Goal: Book appointment/travel/reservation

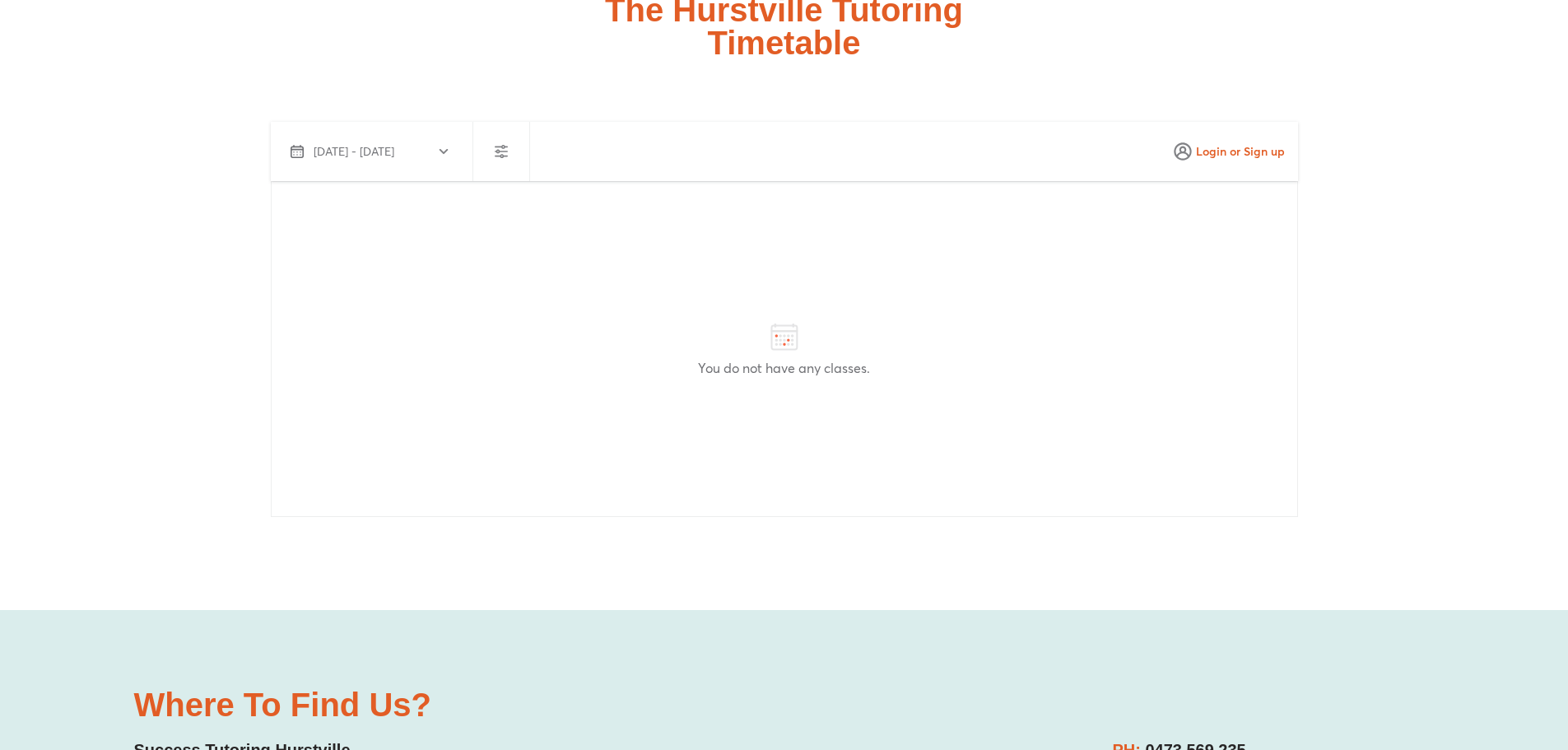
scroll to position [4530, 0]
click at [443, 157] on span "Aug 13 - Sep 11, 2025" at bounding box center [368, 149] width 156 height 20
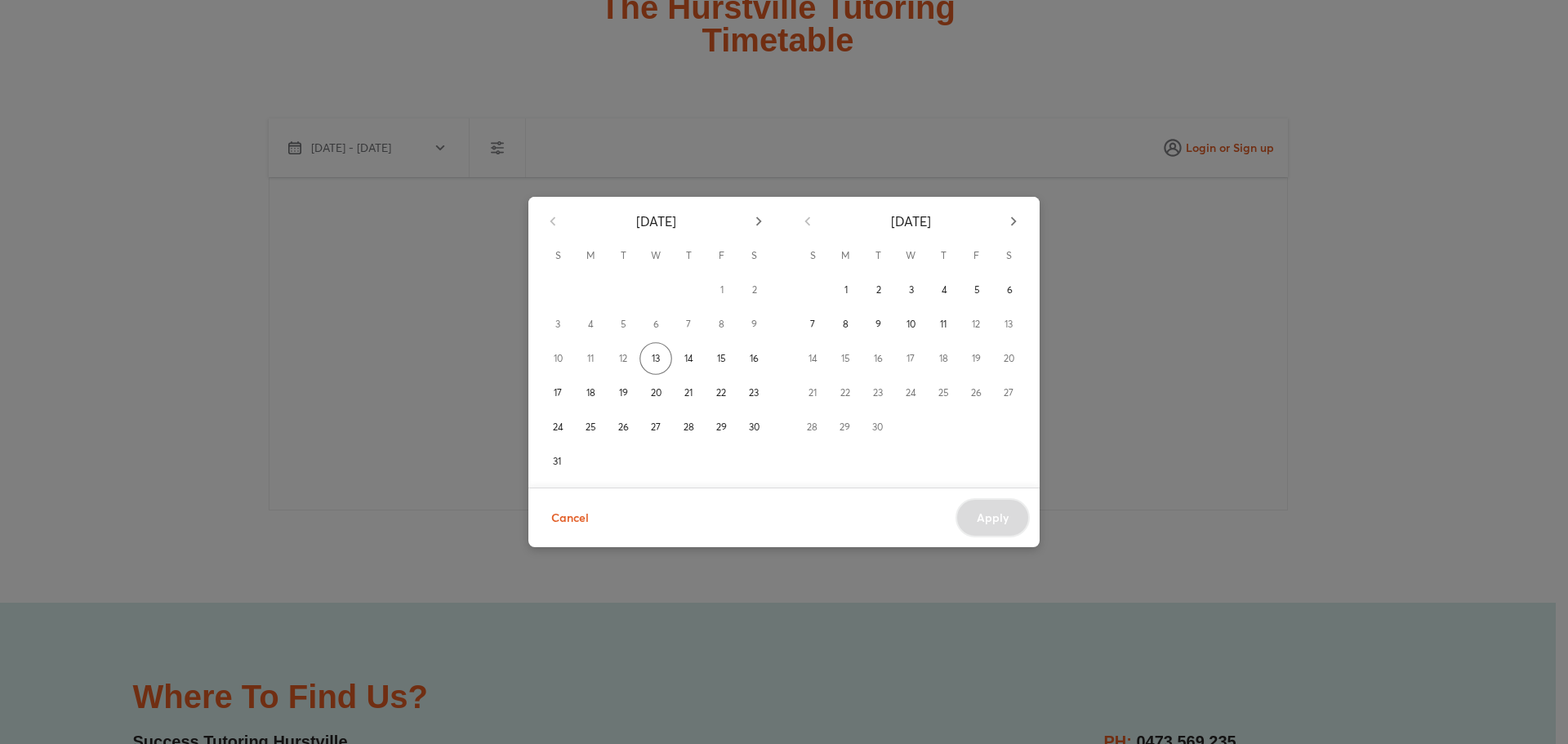
click at [1334, 286] on div "August 2025 S M T W T F S 1 2 3 4 5 6 7 8 9 10 11 12 13 14 15 16 17 18 19 20 21…" at bounding box center [784, 372] width 1568 height 744
click at [1327, 267] on div "August 2025 S M T W T F S 1 2 3 4 5 6 7 8 9 10 11 12 13 14 15 16 17 18 19 20 21…" at bounding box center [784, 372] width 1568 height 744
click at [1314, 251] on div "August 2025 S M T W T F S 1 2 3 4 5 6 7 8 9 10 11 12 13 14 15 16 17 18 19 20 21…" at bounding box center [784, 372] width 1568 height 744
click at [912, 153] on div "August 2025 S M T W T F S 1 2 3 4 5 6 7 8 9 10 11 12 13 14 15 16 17 18 19 20 21…" at bounding box center [784, 372] width 1568 height 744
drag, startPoint x: 567, startPoint y: 527, endPoint x: 578, endPoint y: 519, distance: 13.6
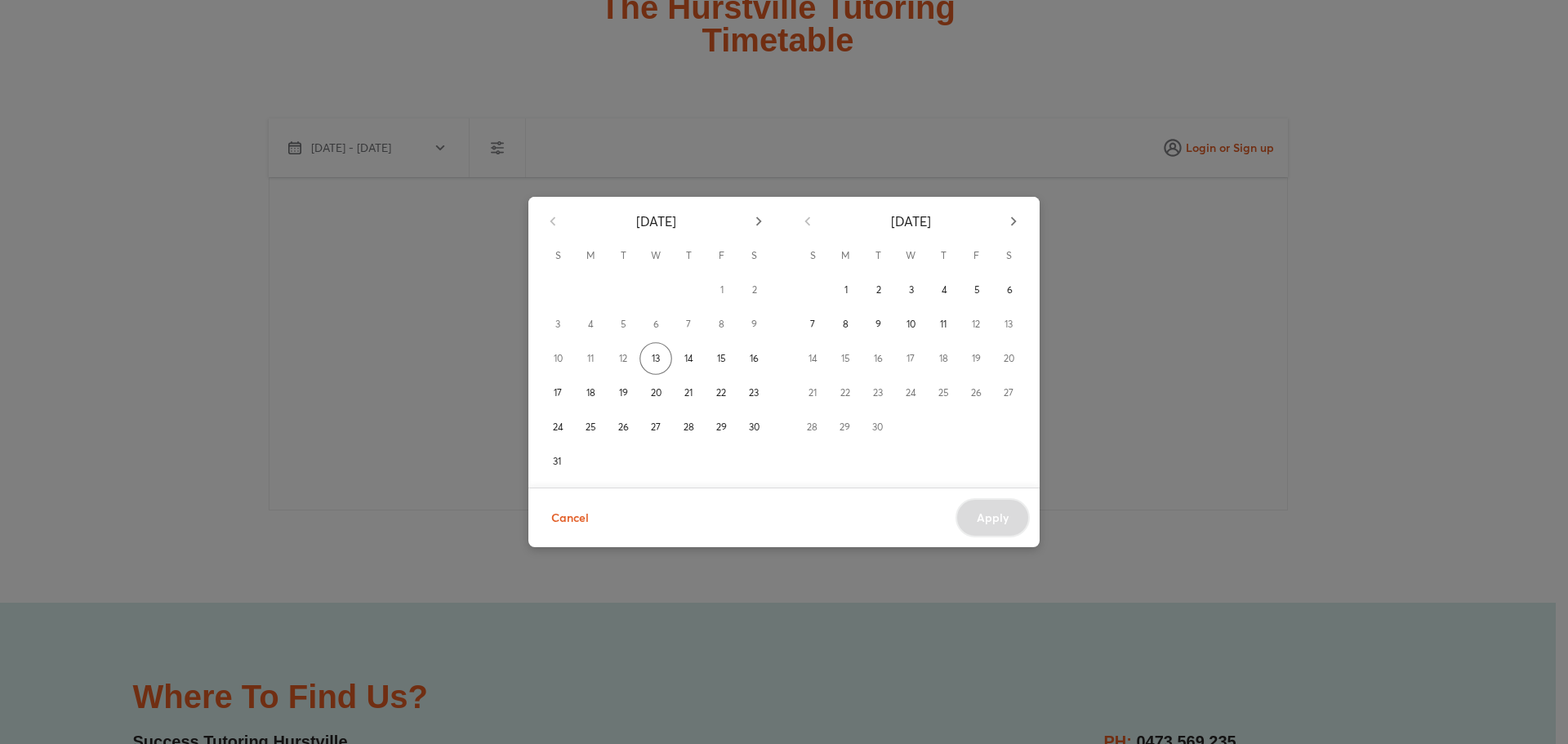
click at [569, 527] on span "Cancel" at bounding box center [570, 518] width 38 height 21
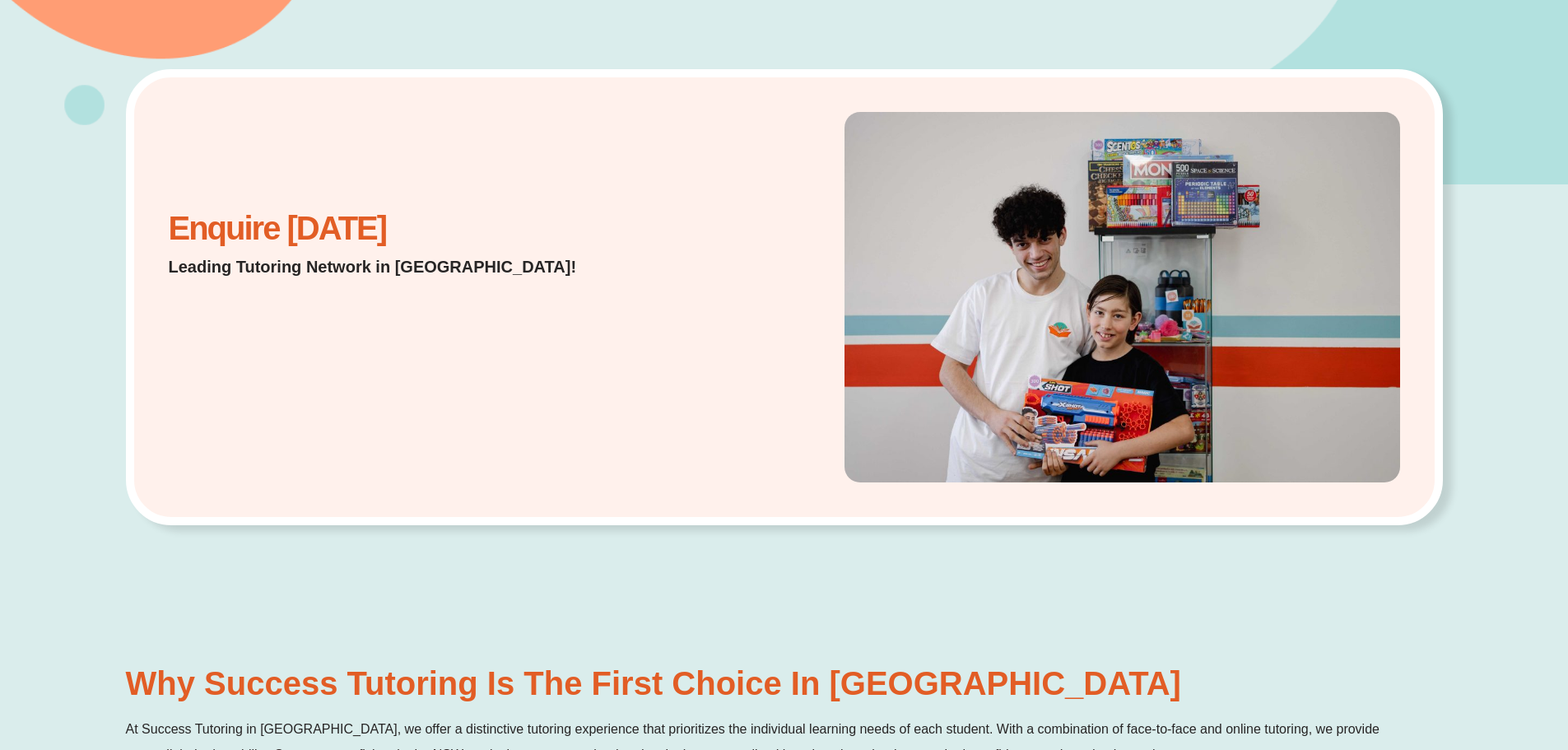
scroll to position [83, 0]
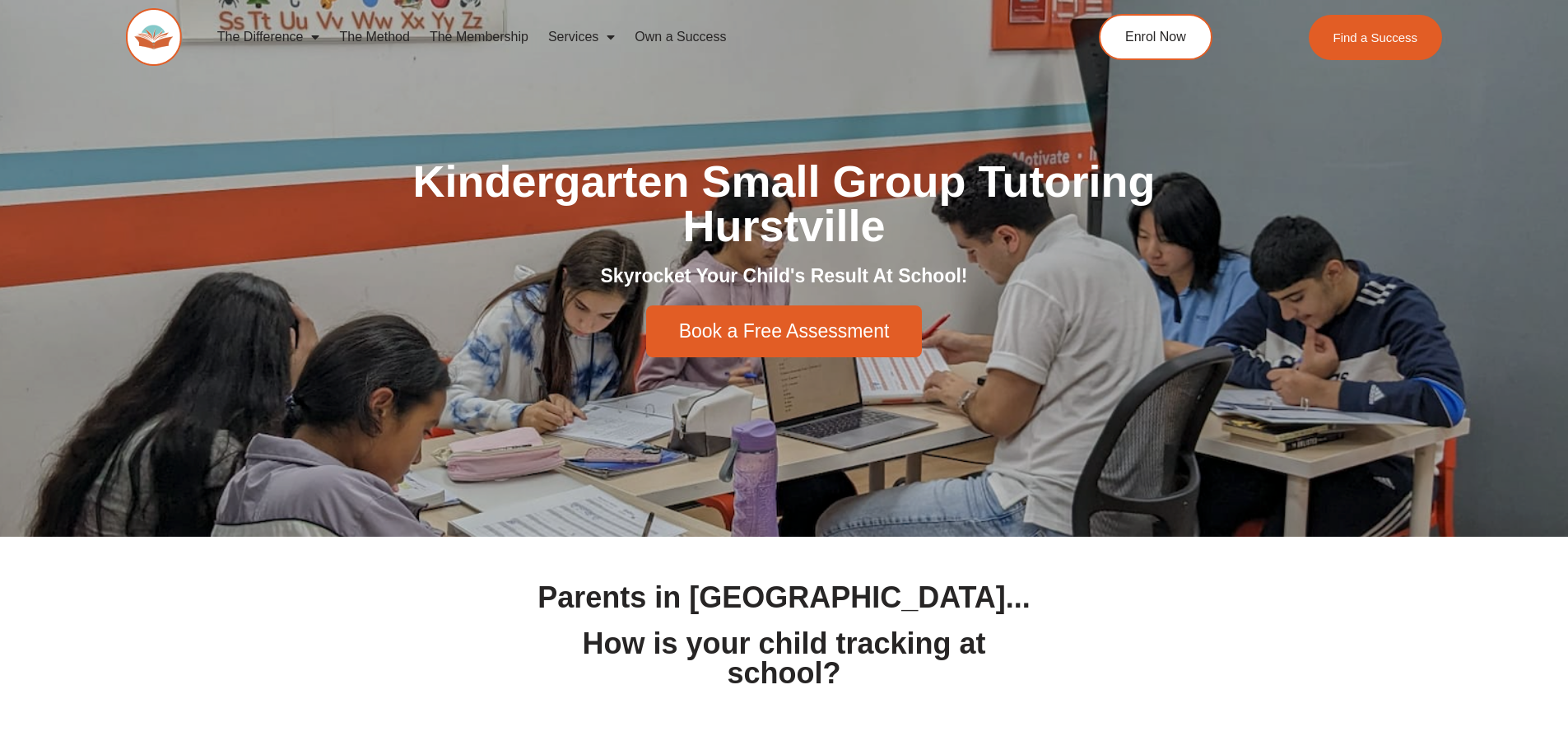
click at [760, 326] on span "Book a Free Assessment" at bounding box center [784, 331] width 211 height 19
click at [742, 335] on span "Book a Free Assessment" at bounding box center [784, 331] width 211 height 19
click at [801, 334] on span "Book a Free Assessment" at bounding box center [784, 331] width 211 height 19
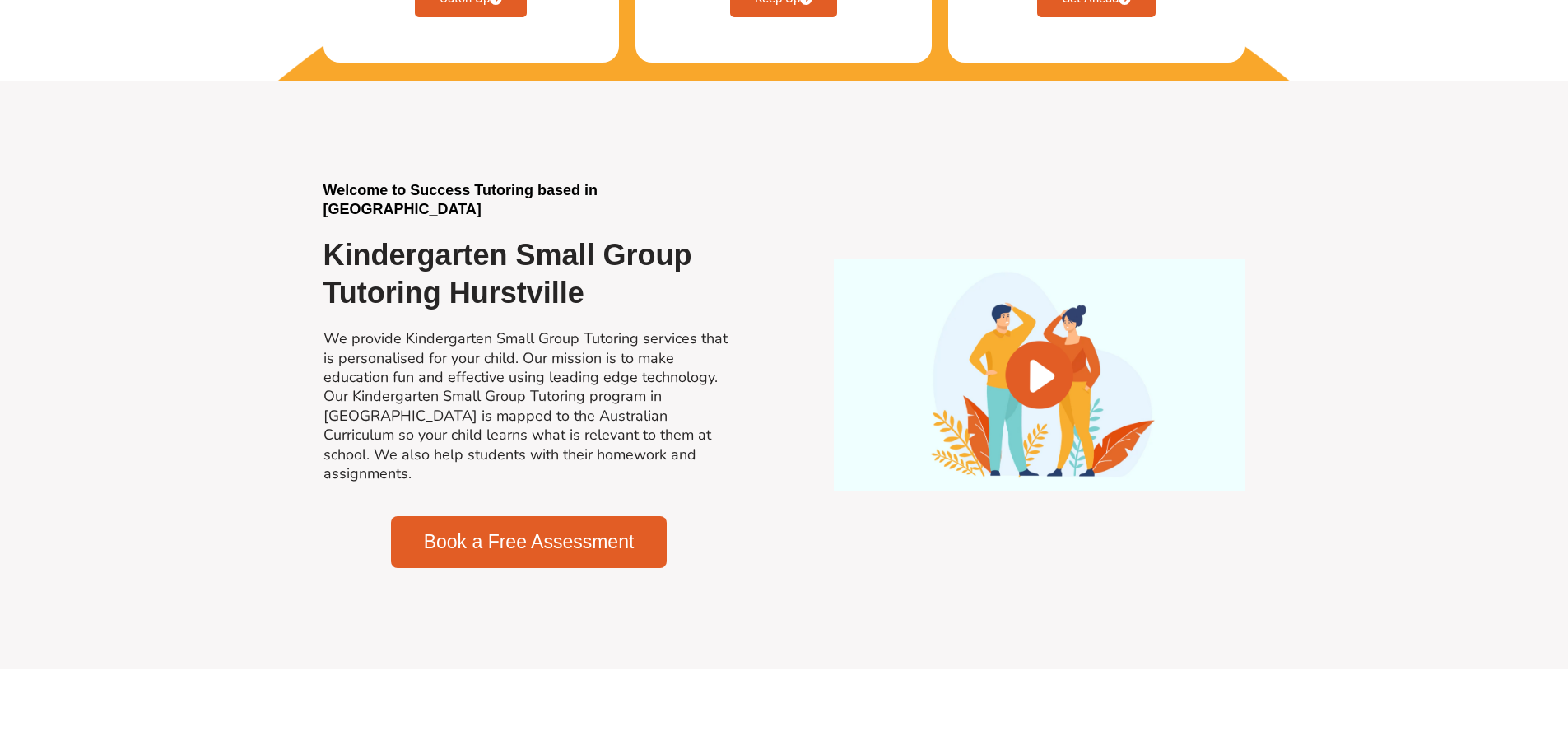
scroll to position [988, 0]
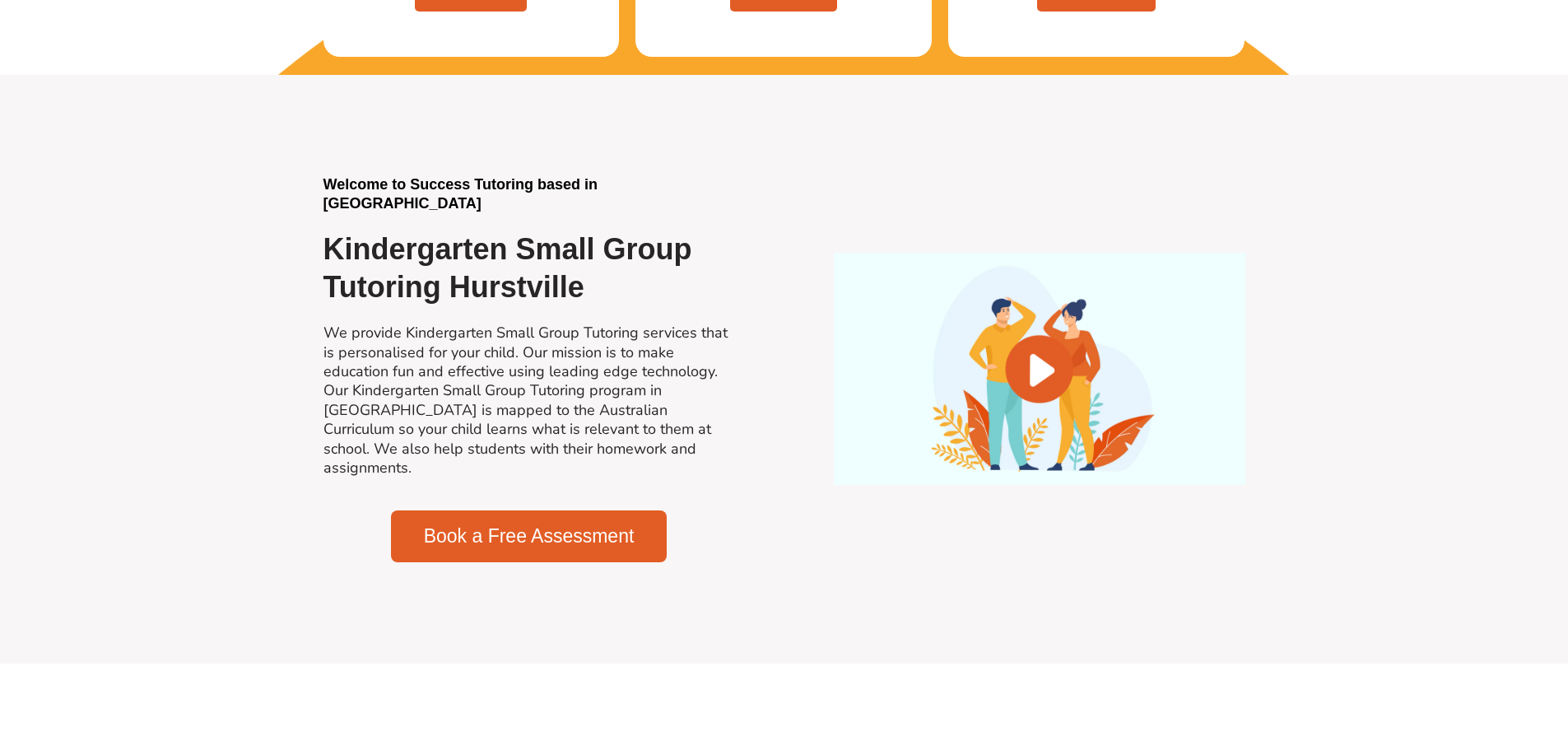
click at [587, 527] on span "Book a Free Assessment" at bounding box center [530, 536] width 211 height 19
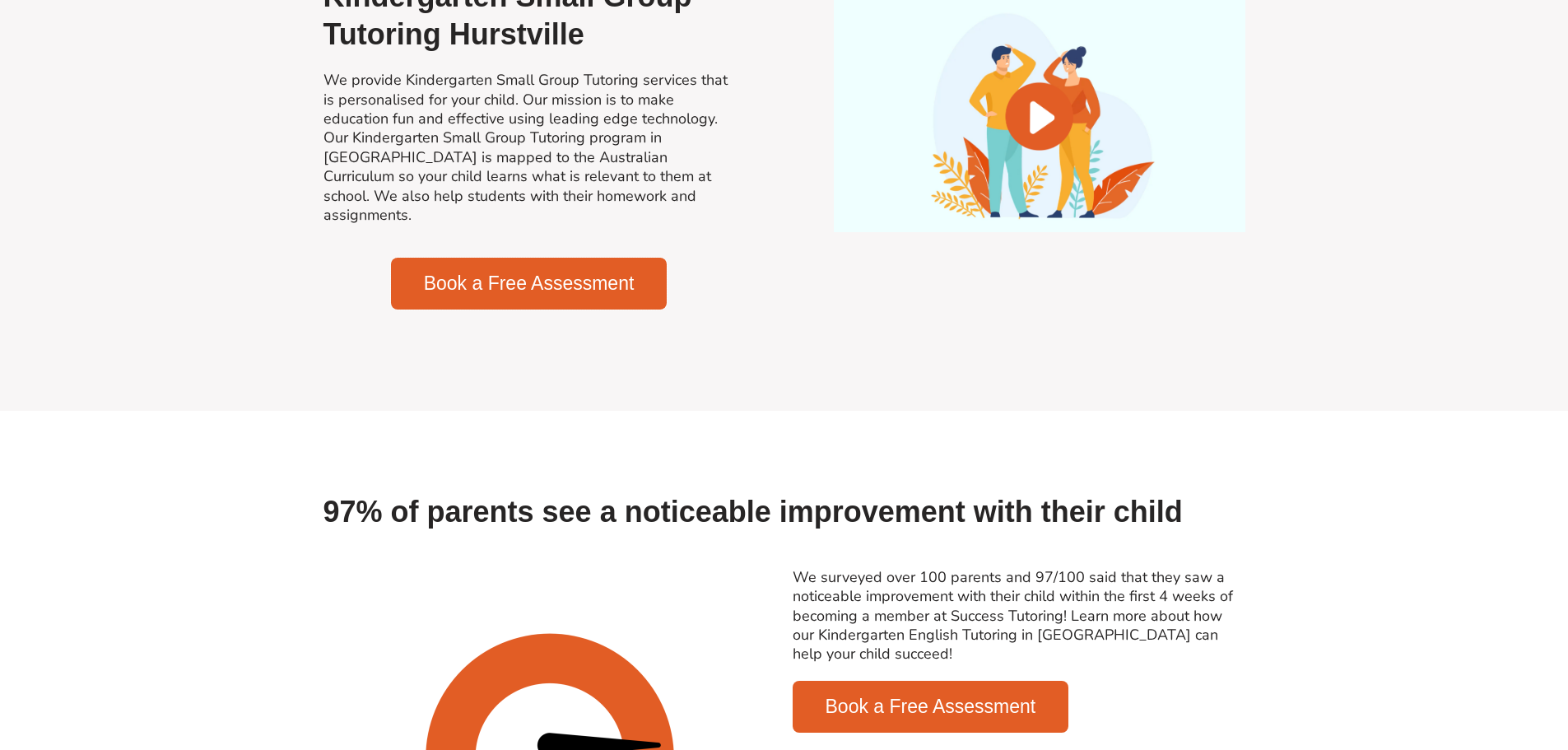
scroll to position [1071, 0]
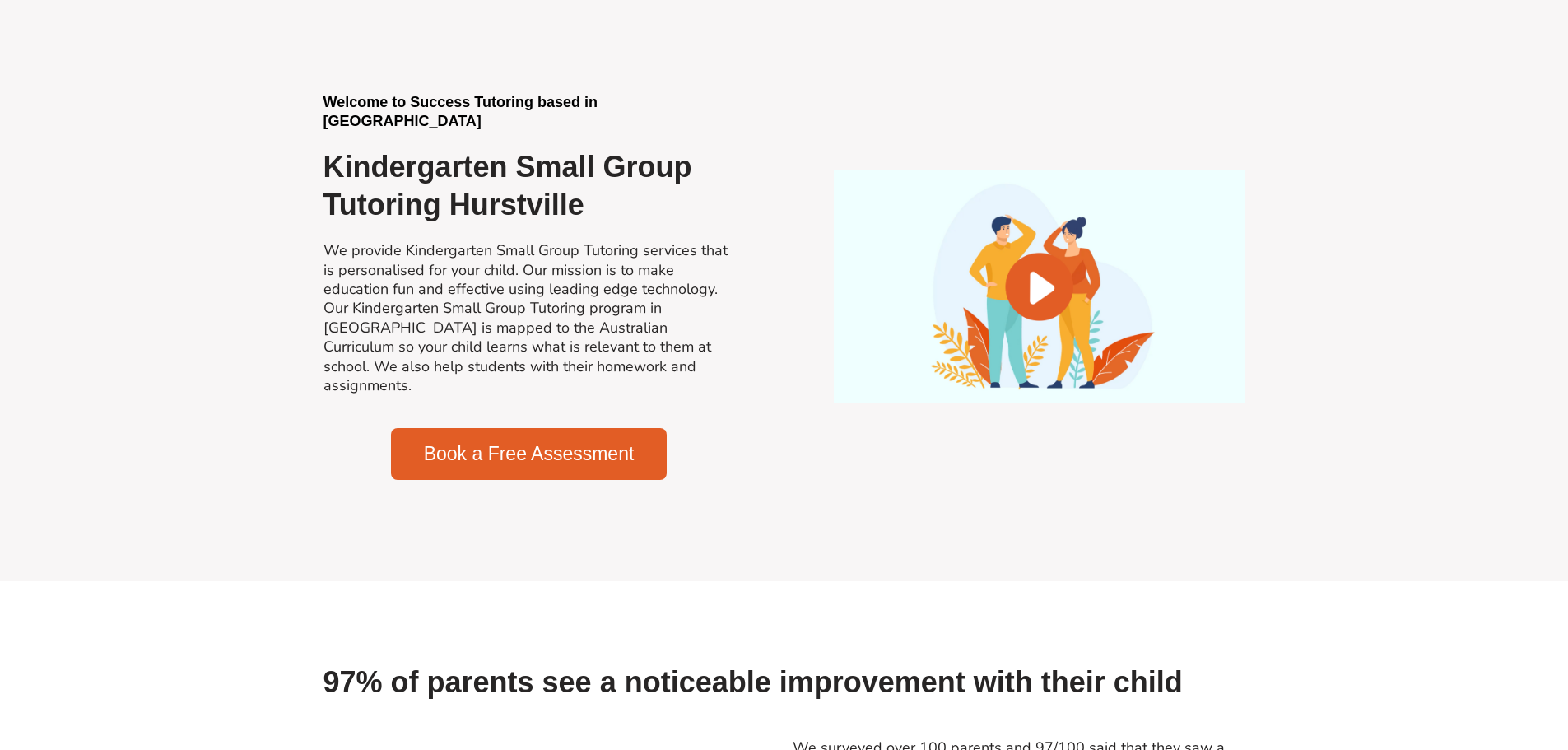
click at [547, 445] on span "Book a Free Assessment" at bounding box center [530, 454] width 211 height 19
click at [615, 445] on span "Book a Free Assessment" at bounding box center [530, 454] width 211 height 19
click at [566, 445] on span "Book a Free Assessment" at bounding box center [530, 454] width 211 height 19
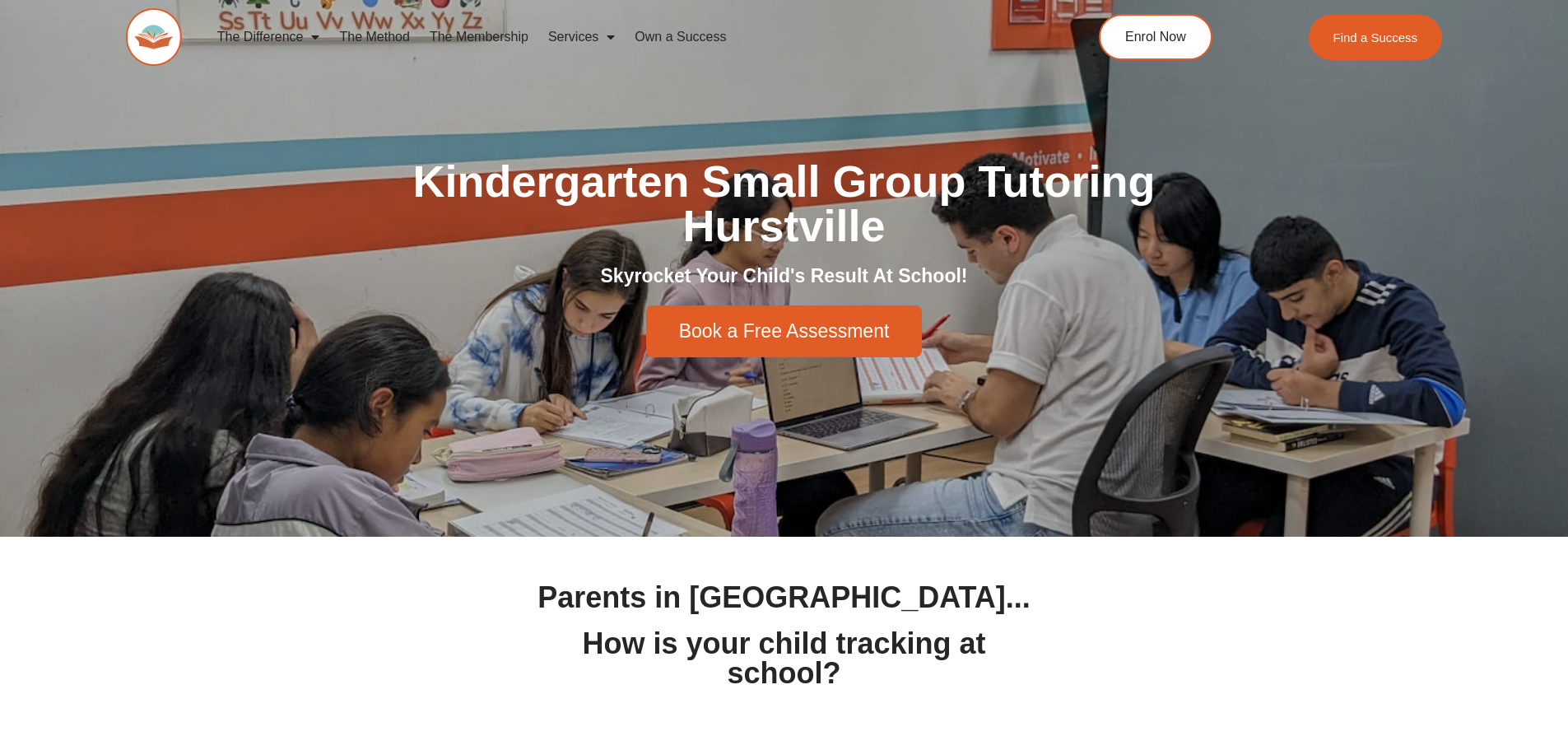
click at [829, 336] on span "Book a Free Assessment" at bounding box center [784, 331] width 211 height 19
click at [847, 342] on link "Book a Free Assessment" at bounding box center [784, 332] width 277 height 52
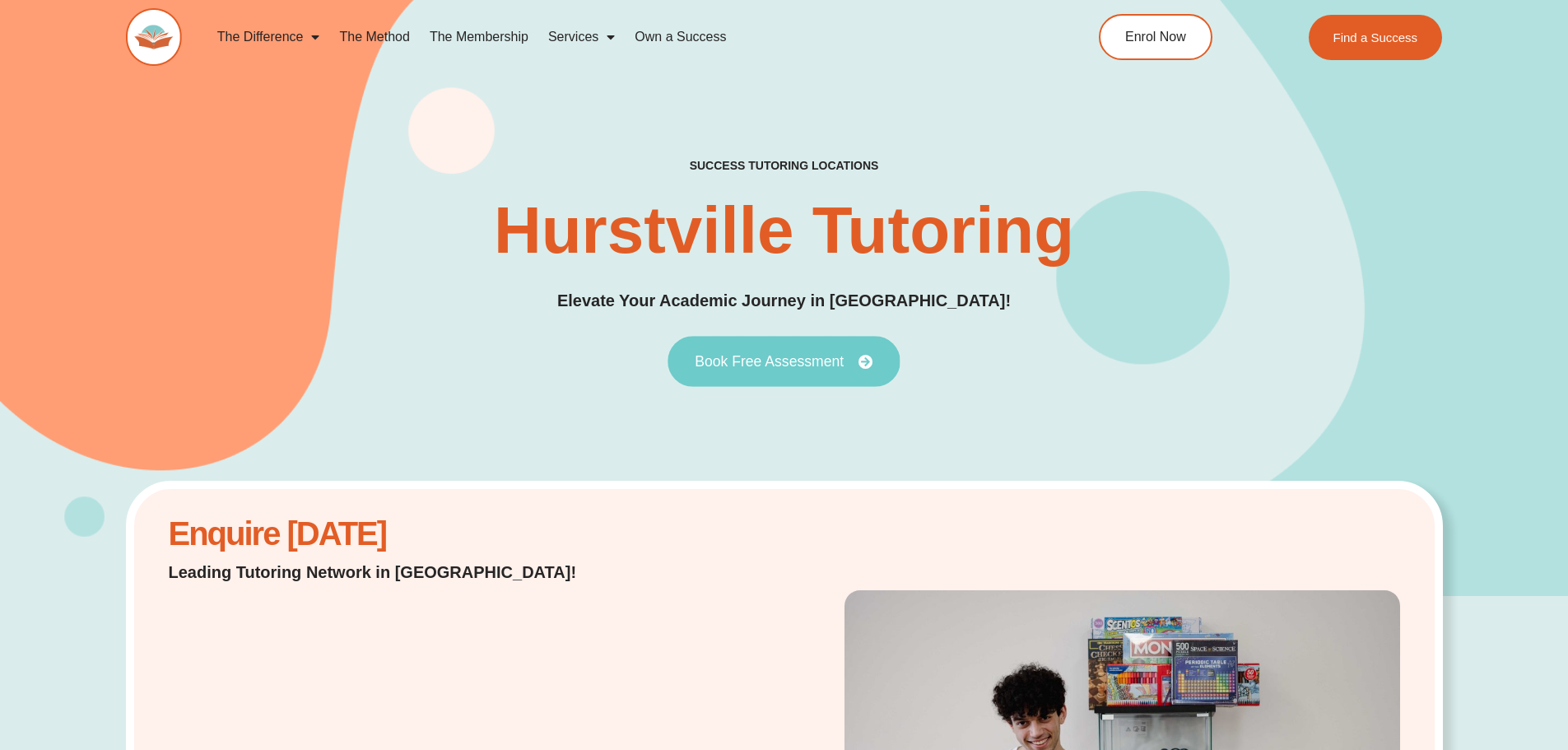
click at [796, 364] on span "Book Free Assessment" at bounding box center [770, 362] width 149 height 15
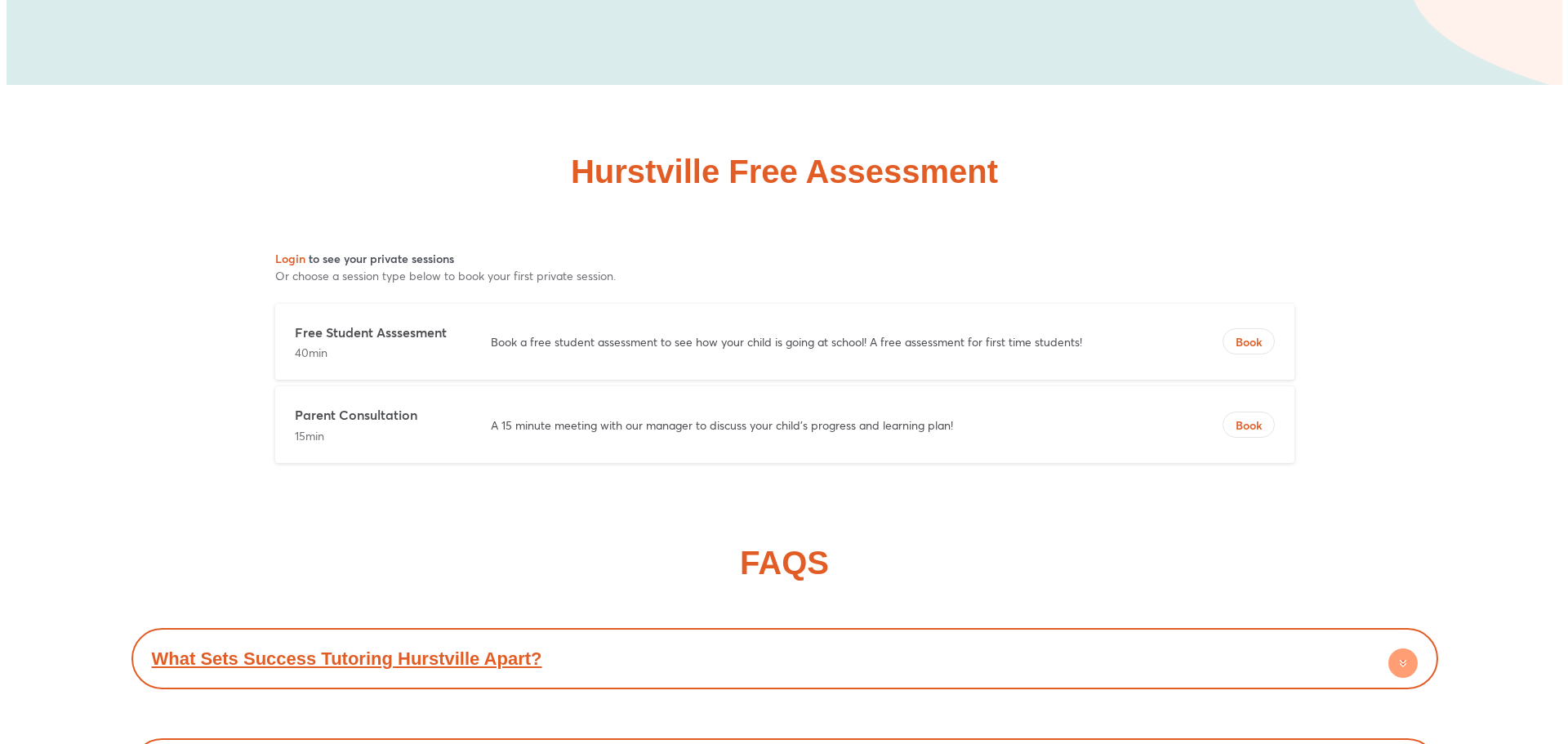
scroll to position [6763, 0]
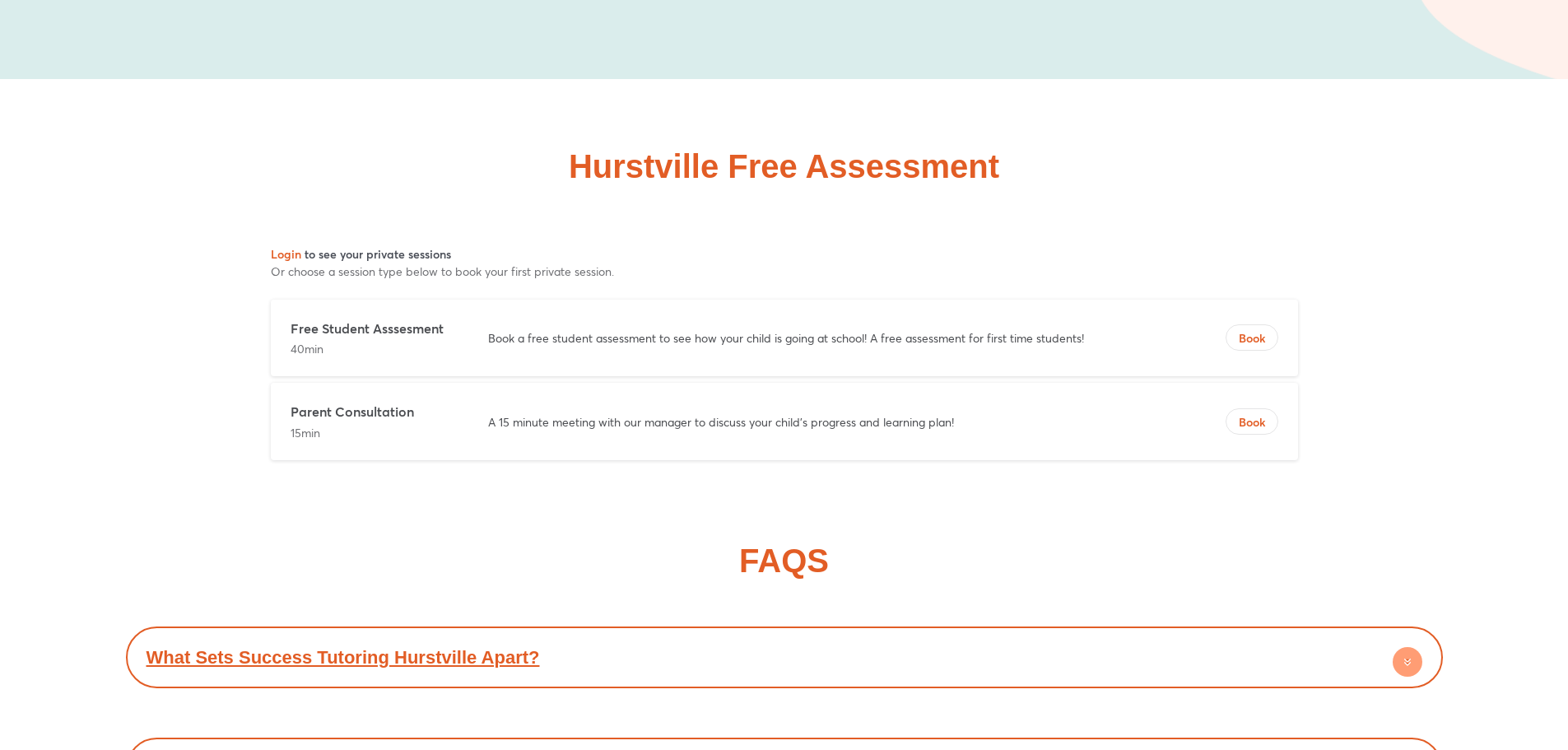
click at [851, 355] on div "Free Student Asssesment 40min Book a free student assessment to see how your ch…" at bounding box center [784, 339] width 1027 height 78
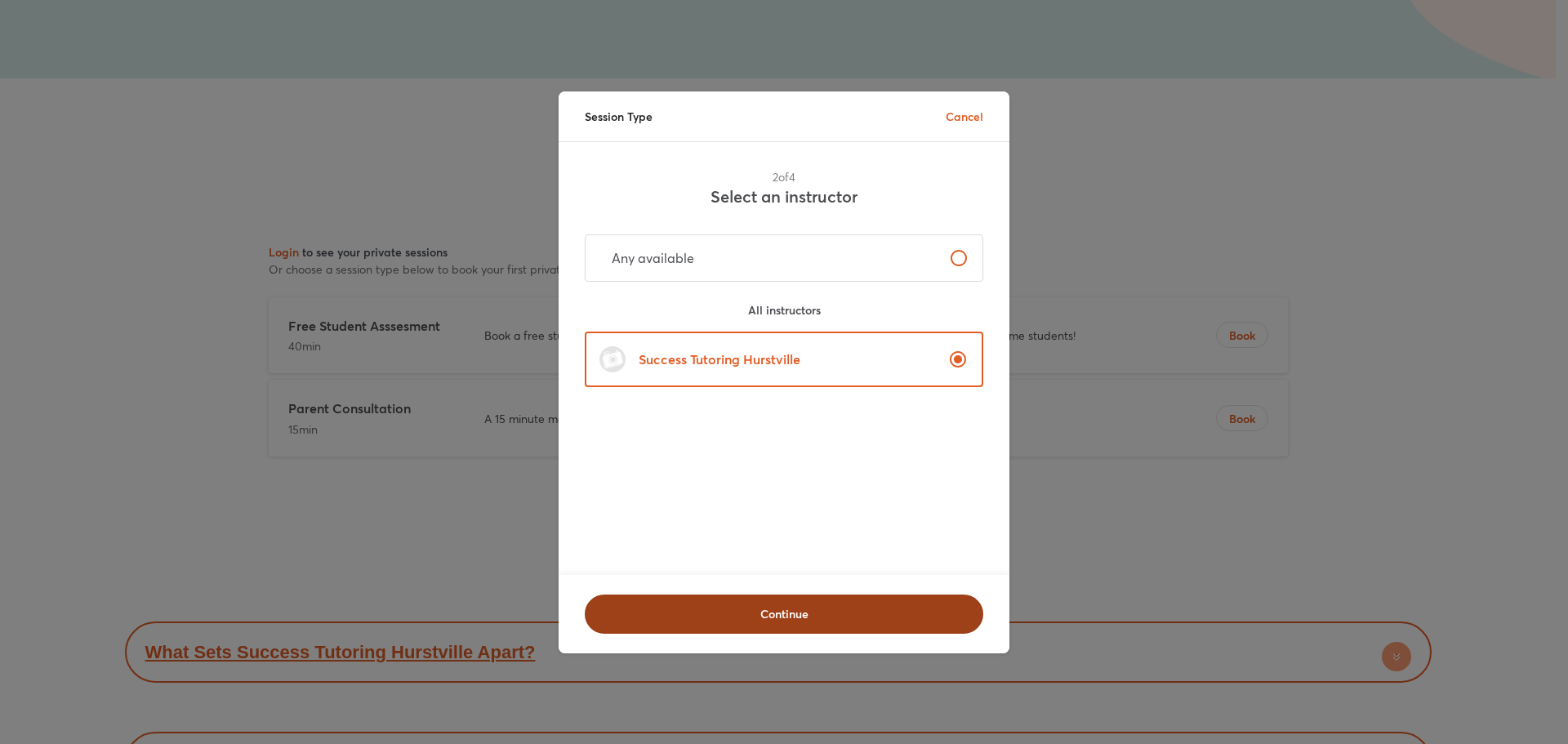
click at [856, 612] on span "Continue" at bounding box center [784, 615] width 356 height 17
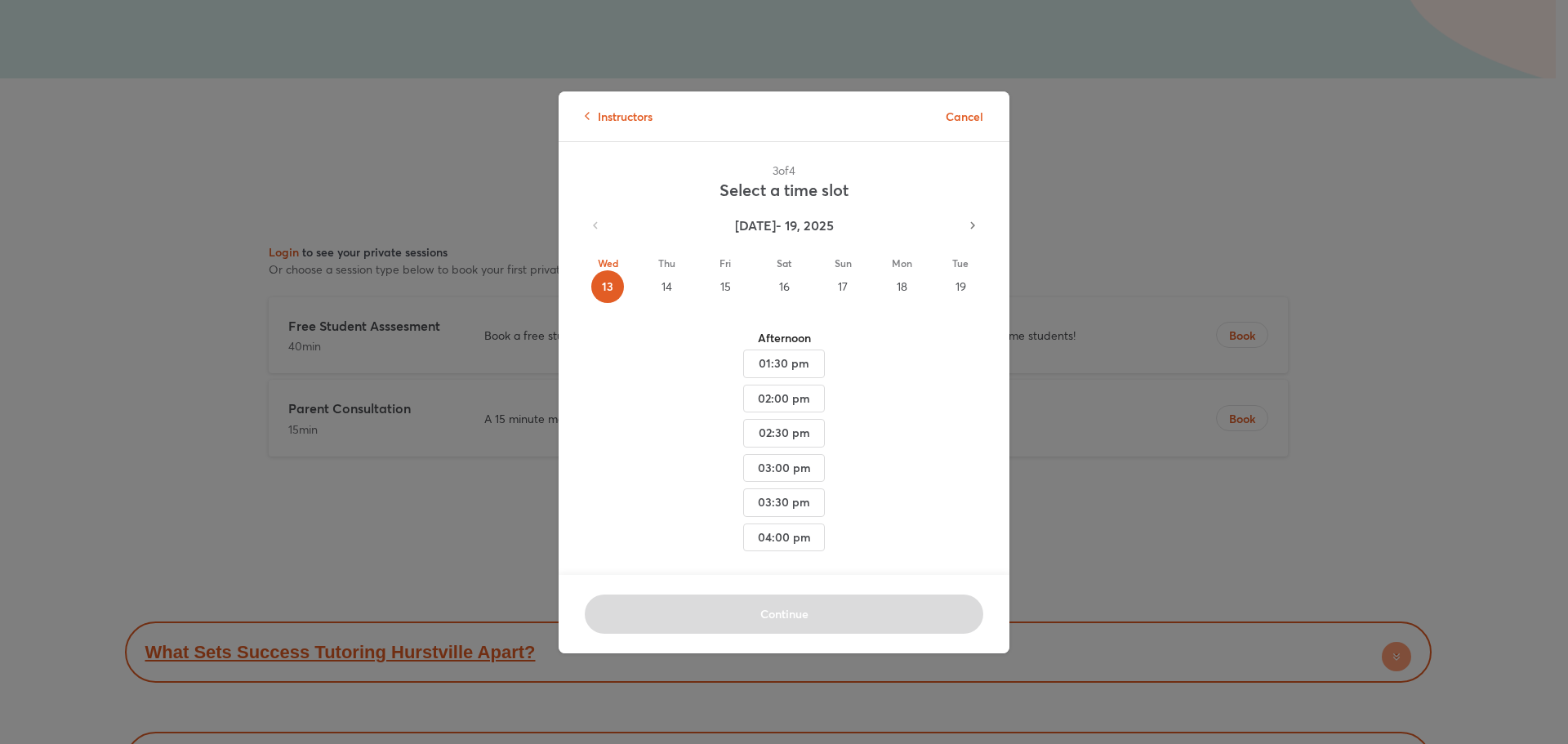
click at [721, 293] on div "15" at bounding box center [725, 287] width 33 height 33
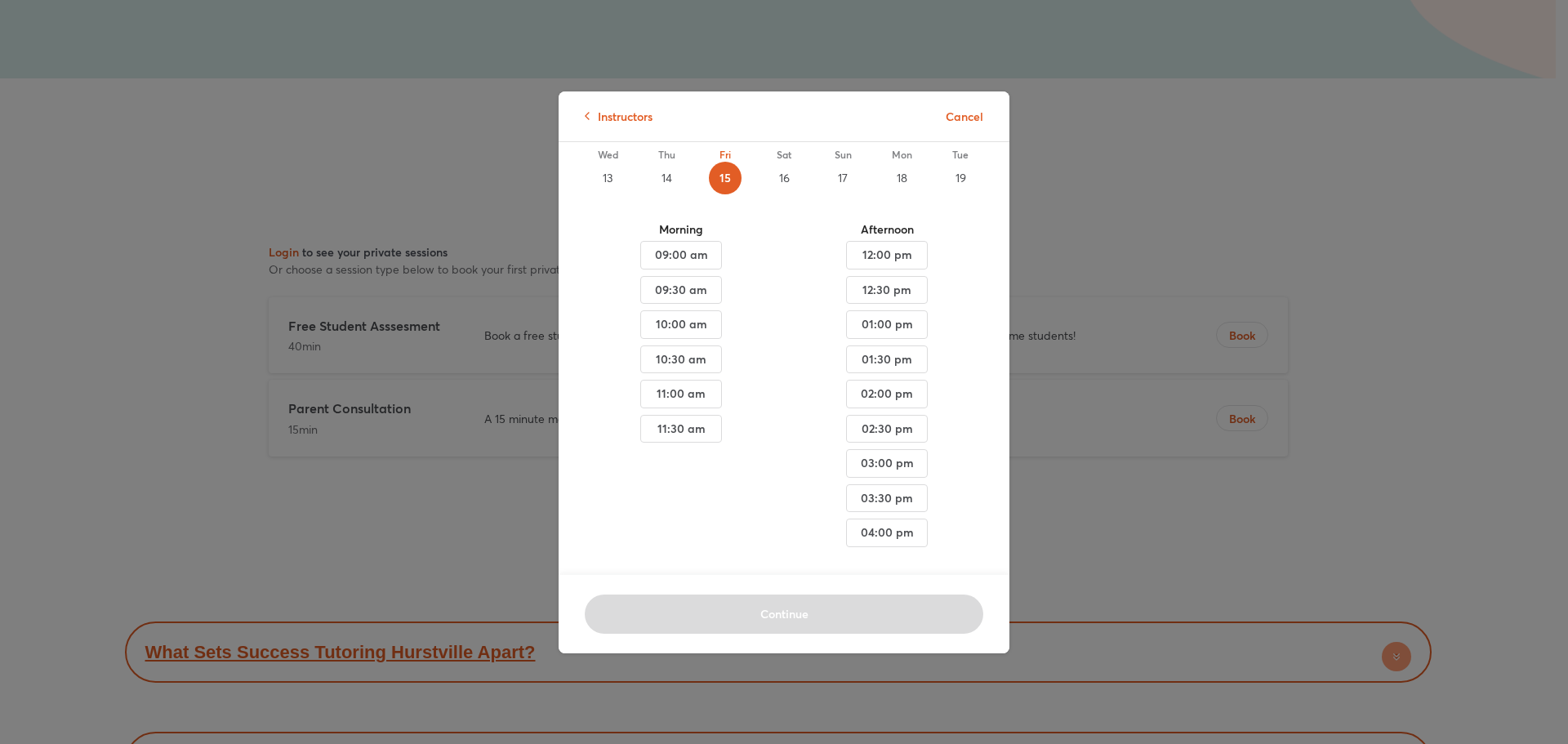
scroll to position [130, 0]
click at [708, 264] on span "03:00 pm" at bounding box center [680, 253] width 54 height 21
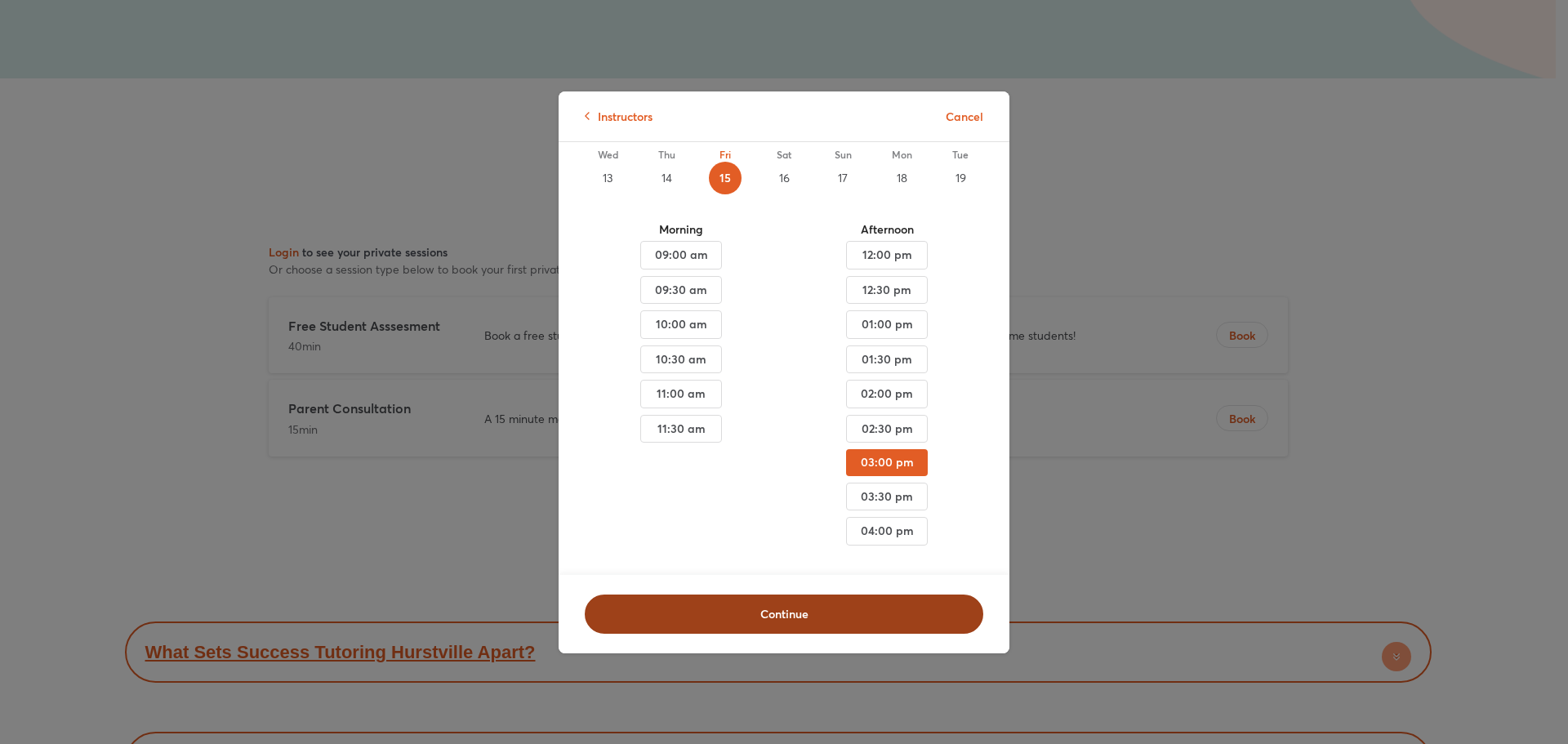
click at [788, 610] on span "Continue" at bounding box center [784, 615] width 356 height 17
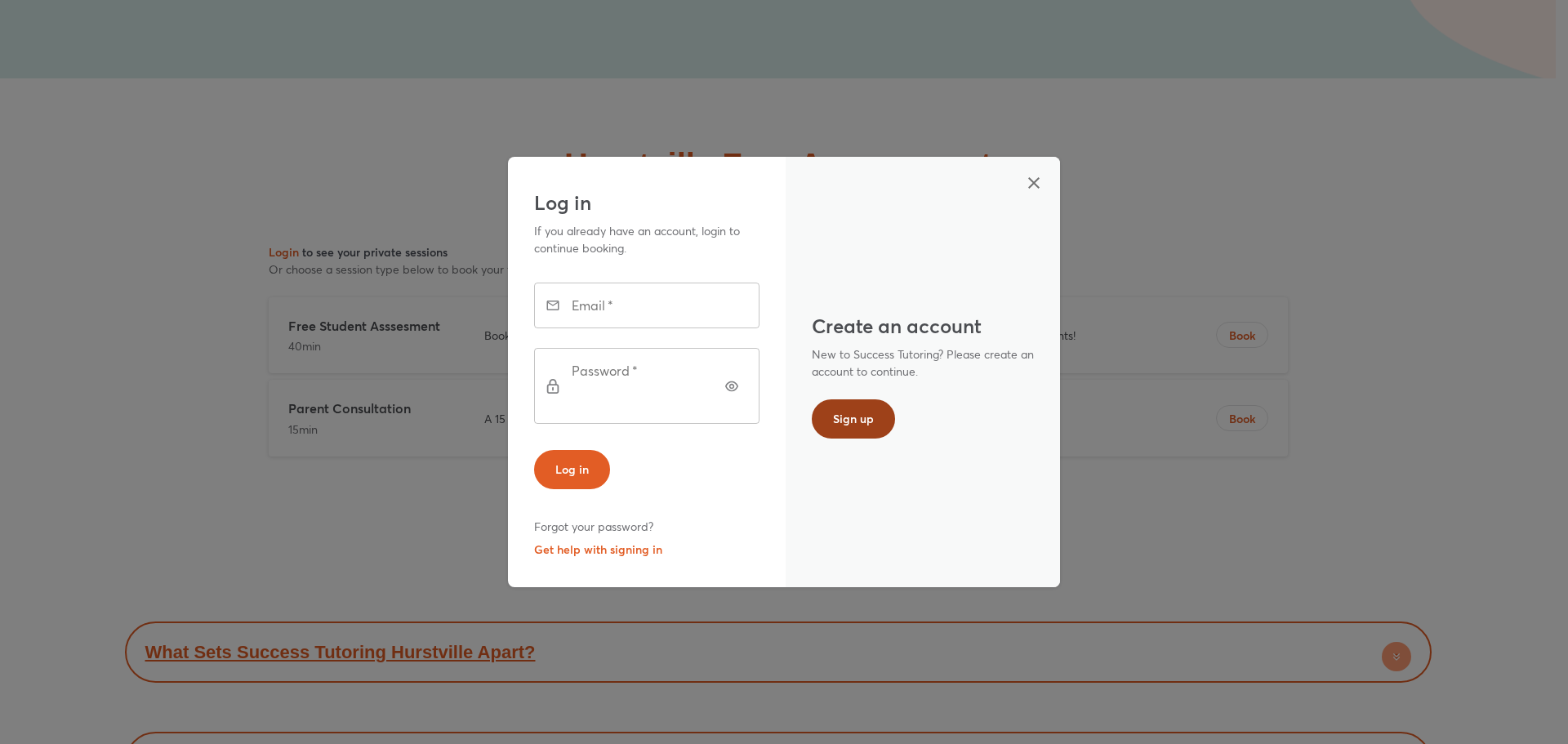
click at [849, 422] on span "Sign up" at bounding box center [852, 419] width 40 height 17
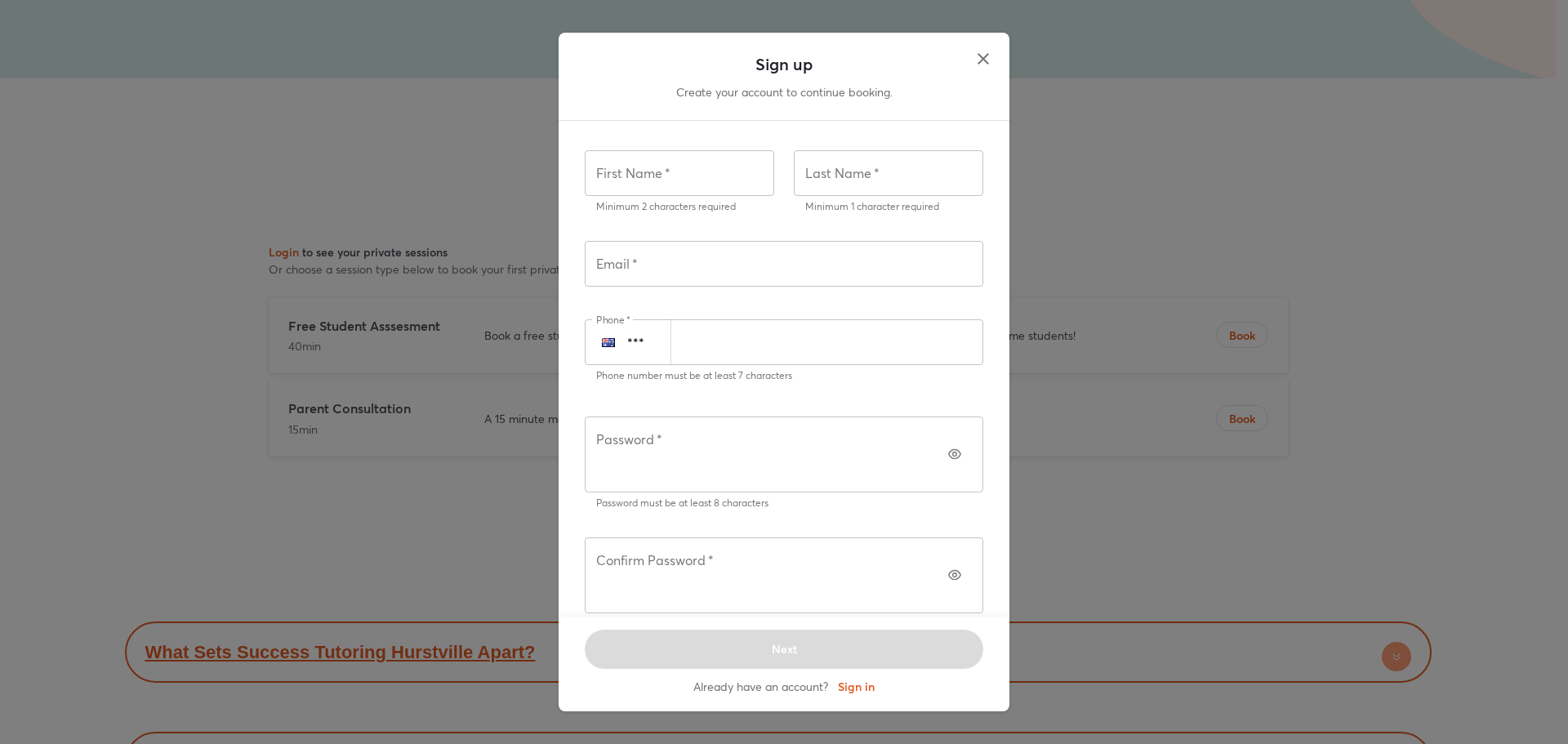
click at [654, 196] on input "text" at bounding box center [679, 173] width 190 height 45
type input "*"
type input "******"
click at [857, 196] on input "text" at bounding box center [889, 173] width 190 height 45
type input "***"
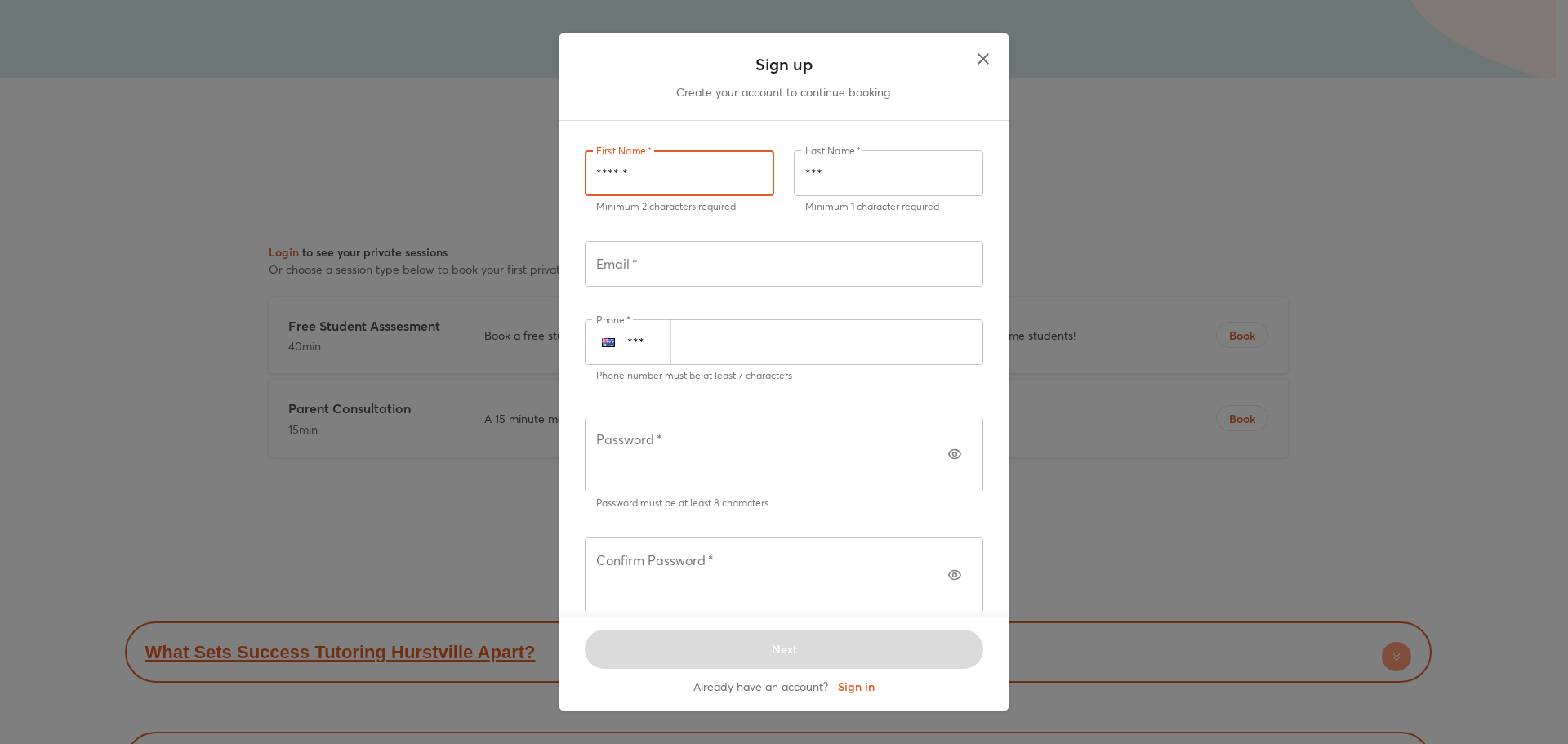
drag, startPoint x: 649, startPoint y: 207, endPoint x: 550, endPoint y: 210, distance: 99.0
click at [550, 210] on div "Sign up Create your account to continue booking. First Name   * ****** First Na…" at bounding box center [784, 372] width 1568 height 744
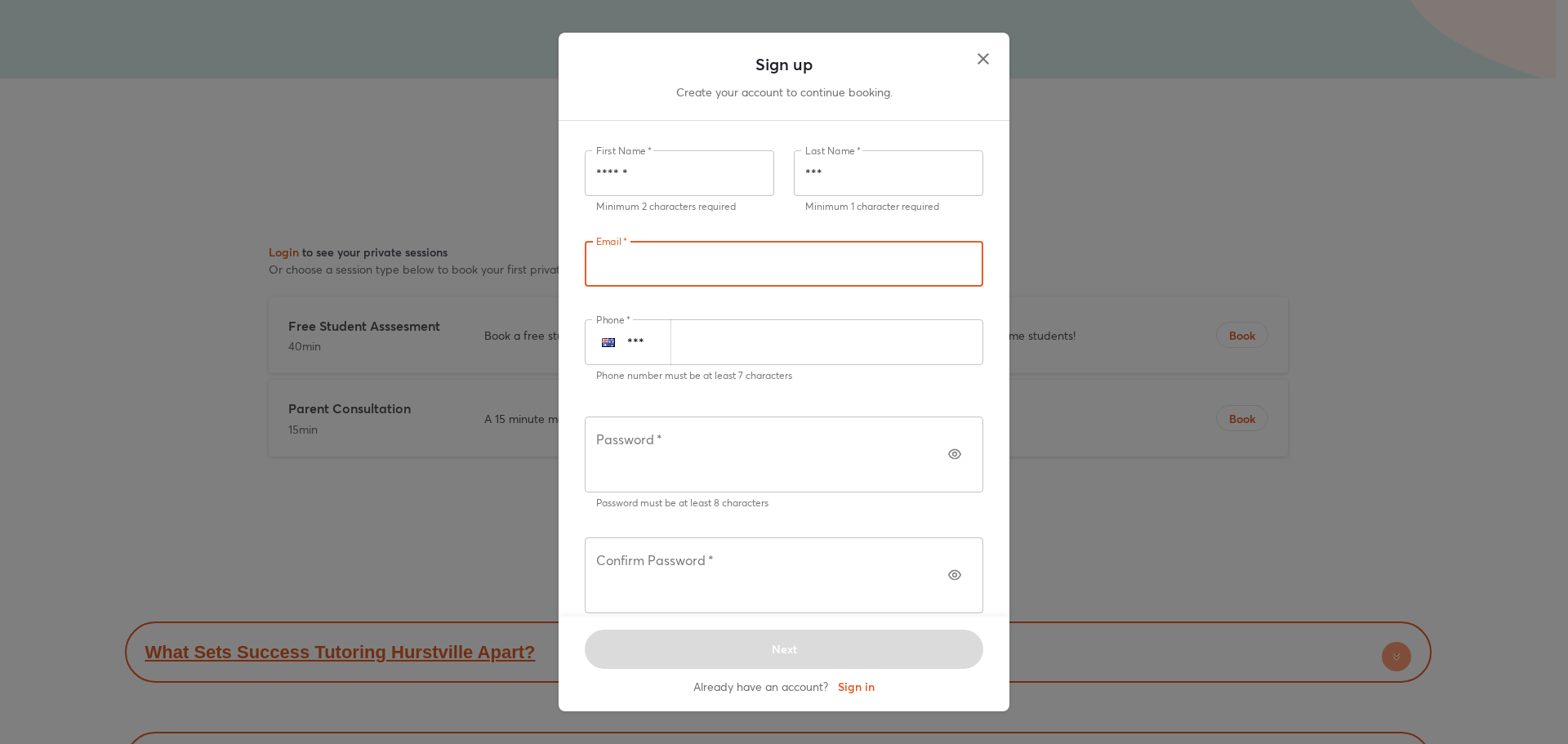
click at [673, 287] on input "text" at bounding box center [784, 264] width 399 height 45
type input "**********"
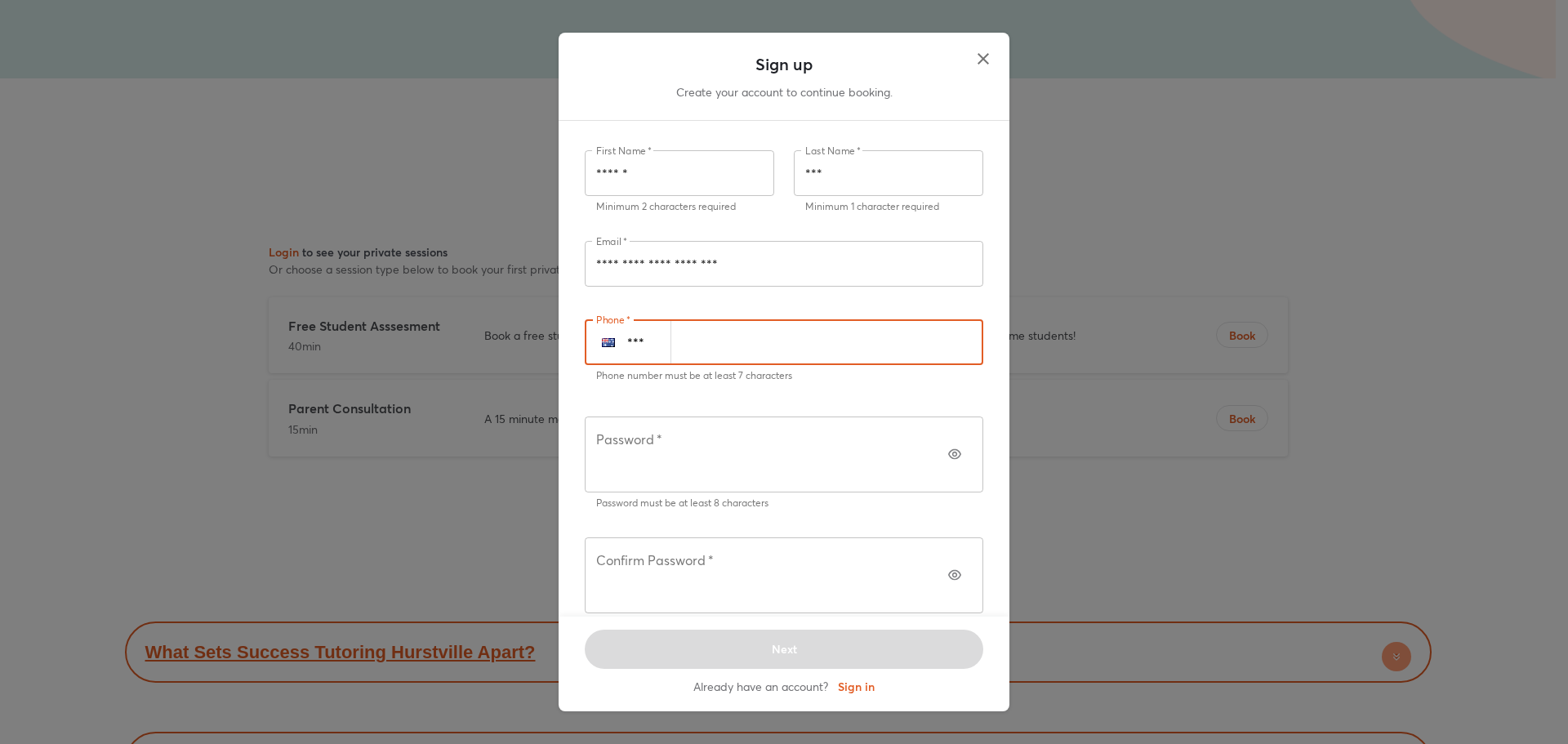
click at [739, 366] on input "number" at bounding box center [826, 342] width 313 height 45
type input "*********"
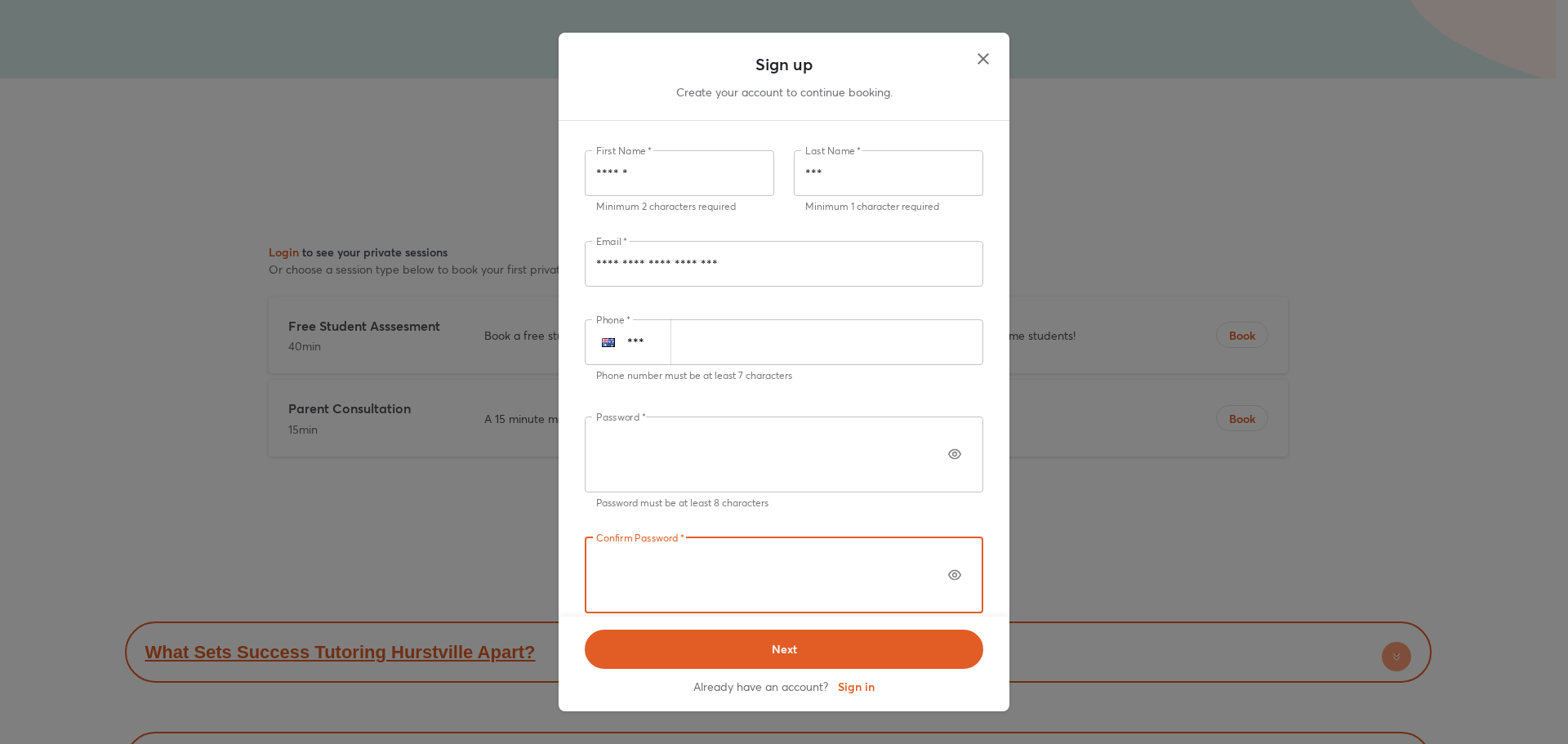
click at [948, 460] on icon "button" at bounding box center [954, 454] width 13 height 13
click at [948, 570] on use "button" at bounding box center [954, 575] width 13 height 11
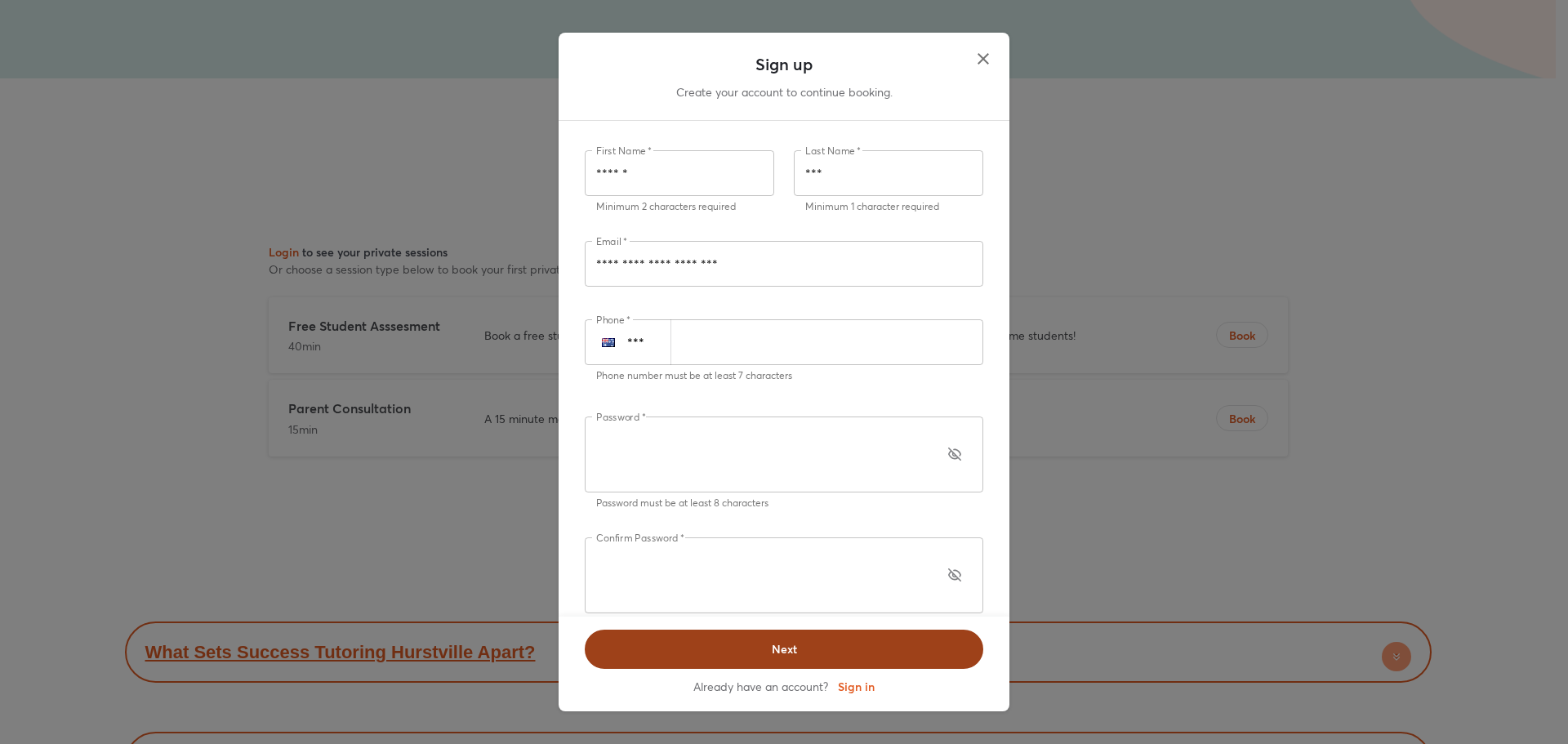
click at [879, 641] on span "Next" at bounding box center [784, 649] width 356 height 17
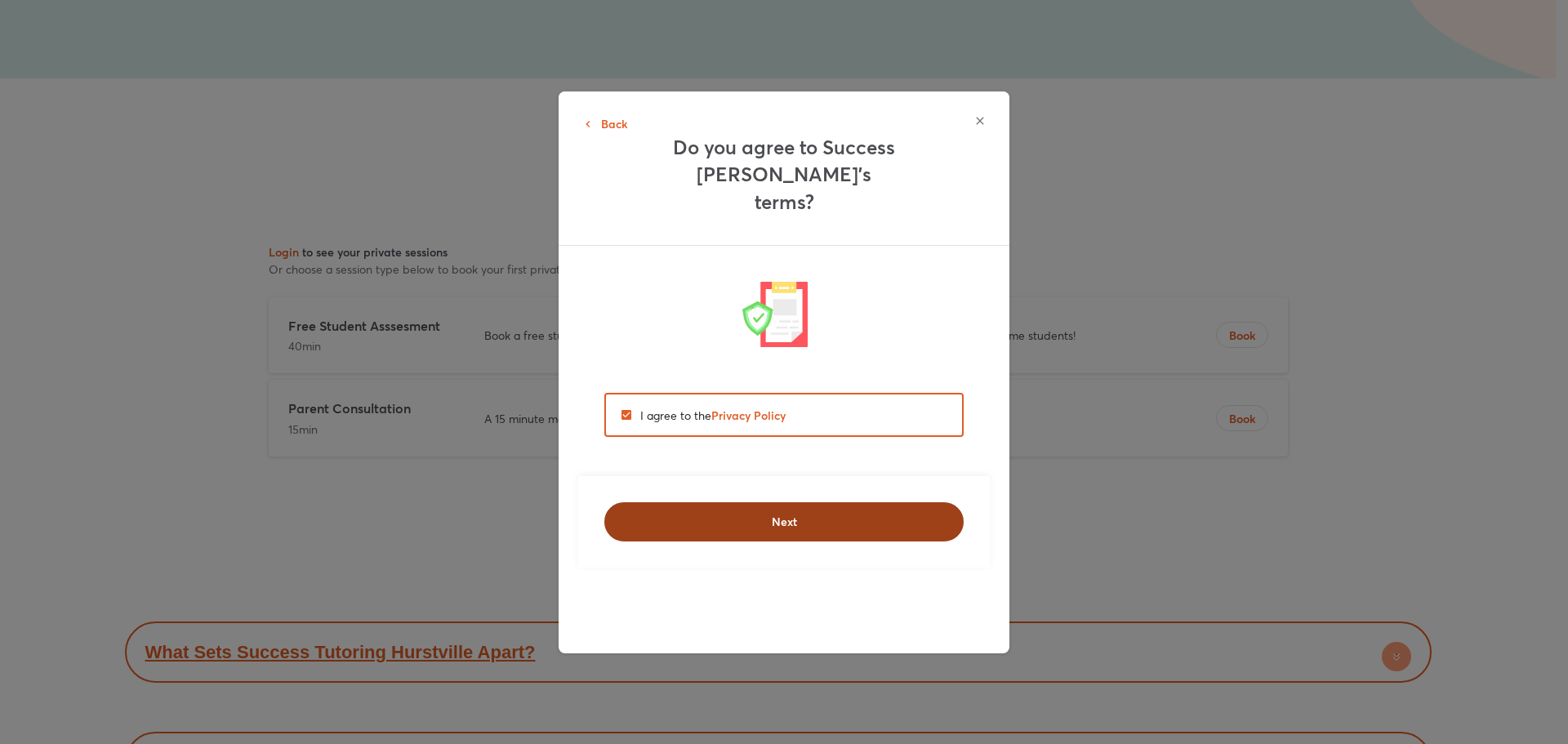
click at [767, 514] on span "Next" at bounding box center [783, 522] width 317 height 17
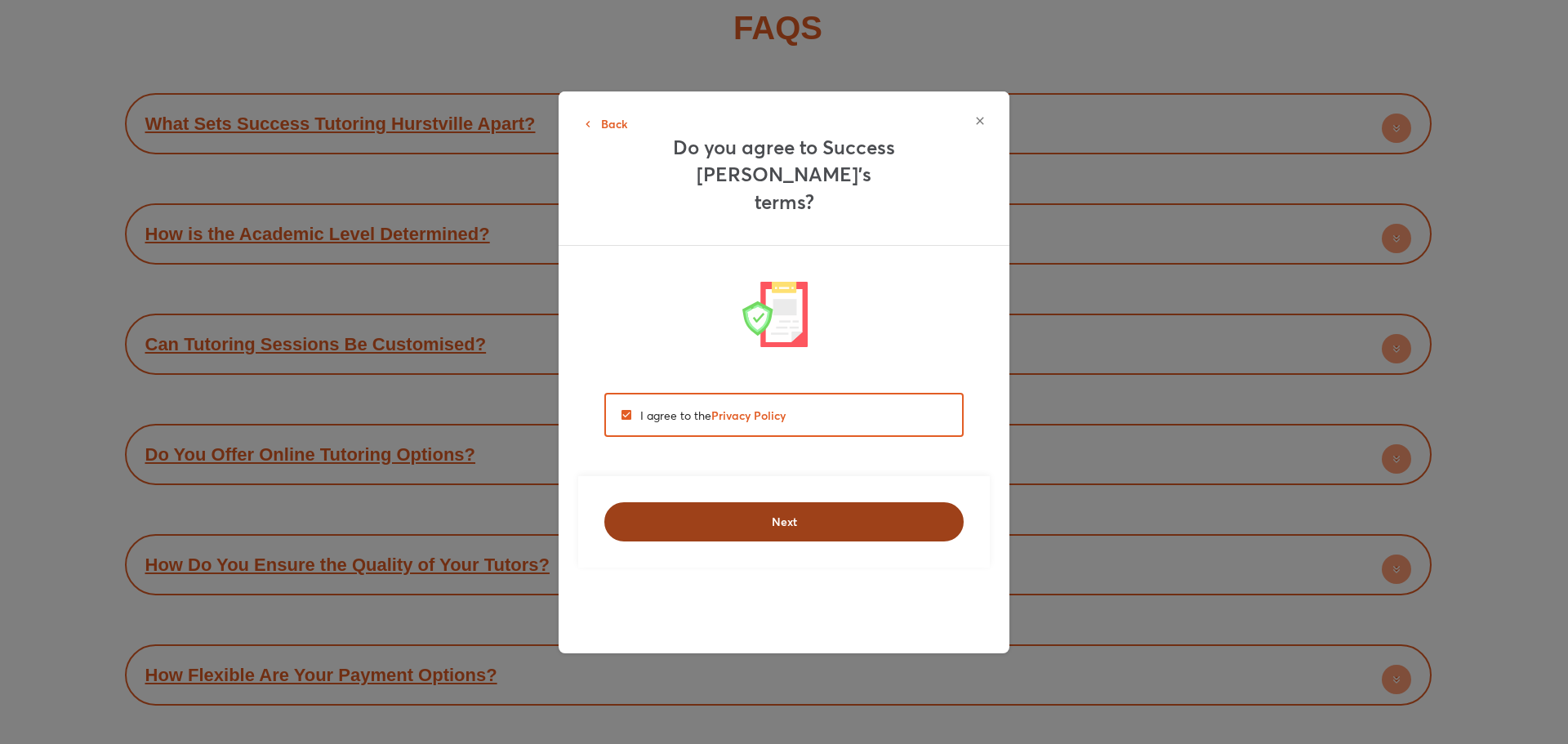
scroll to position [6779, 0]
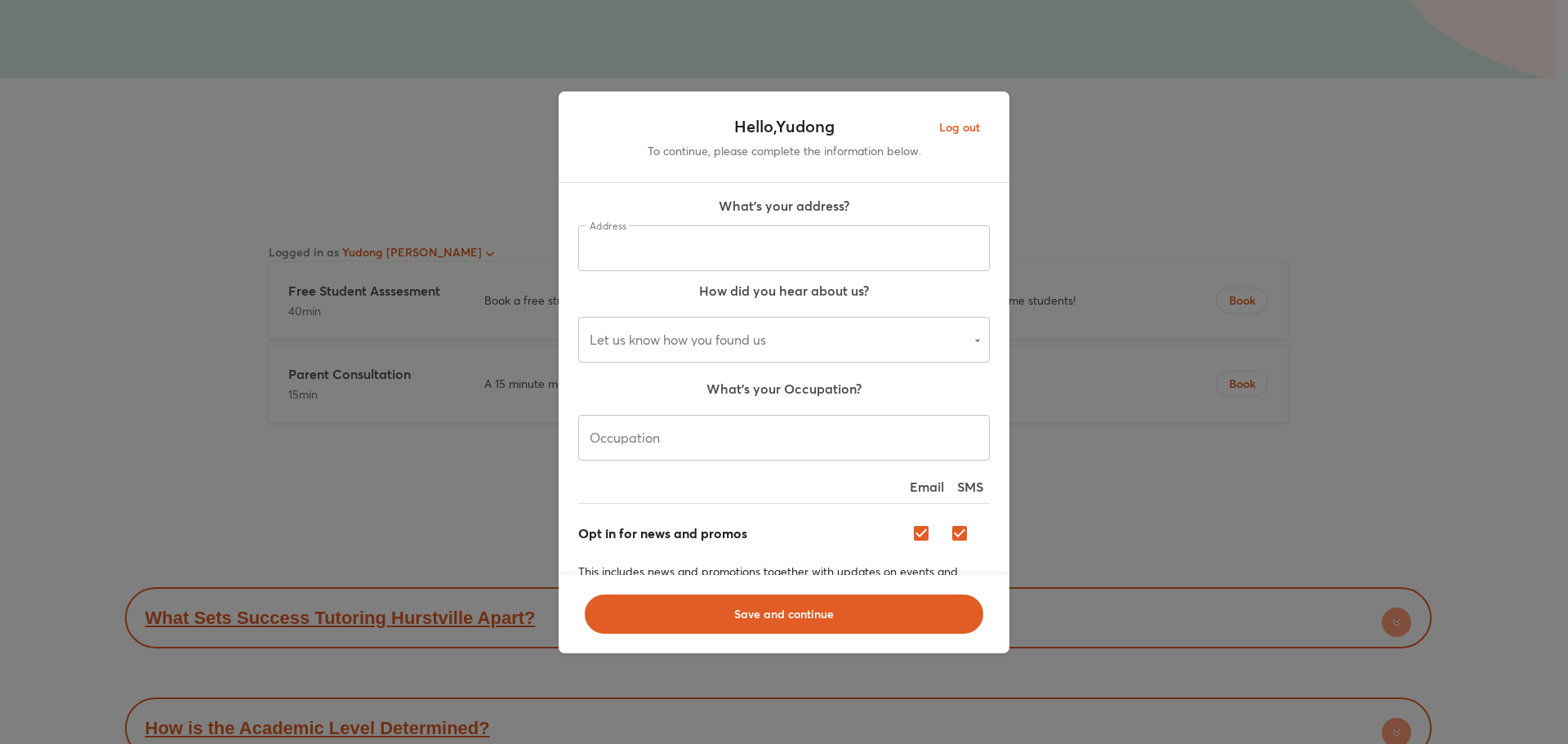
click at [685, 244] on input "text" at bounding box center [783, 248] width 412 height 45
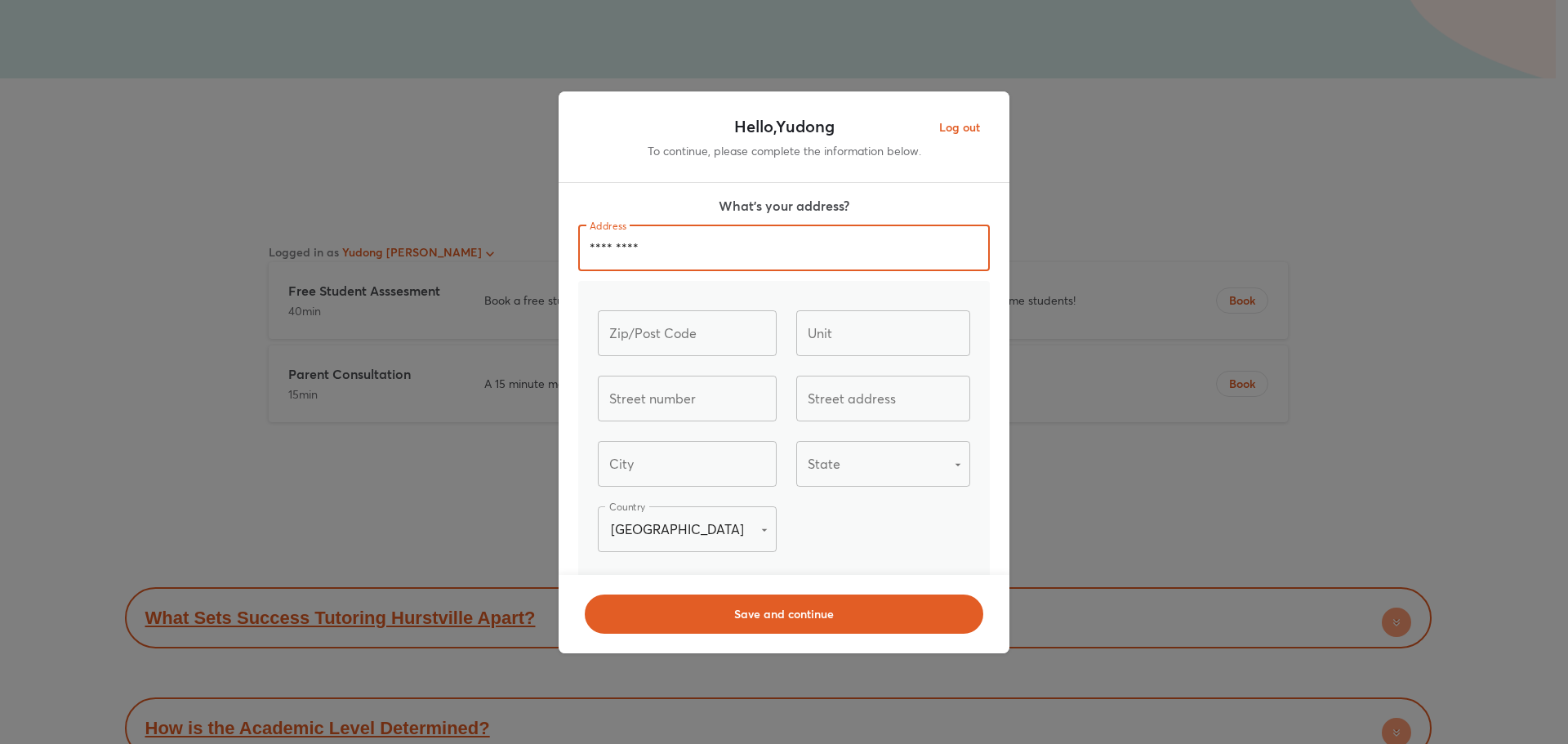
click at [679, 248] on input "*********" at bounding box center [783, 248] width 412 height 45
click at [664, 253] on input "*********" at bounding box center [783, 248] width 412 height 45
click at [820, 341] on input "text" at bounding box center [883, 333] width 175 height 45
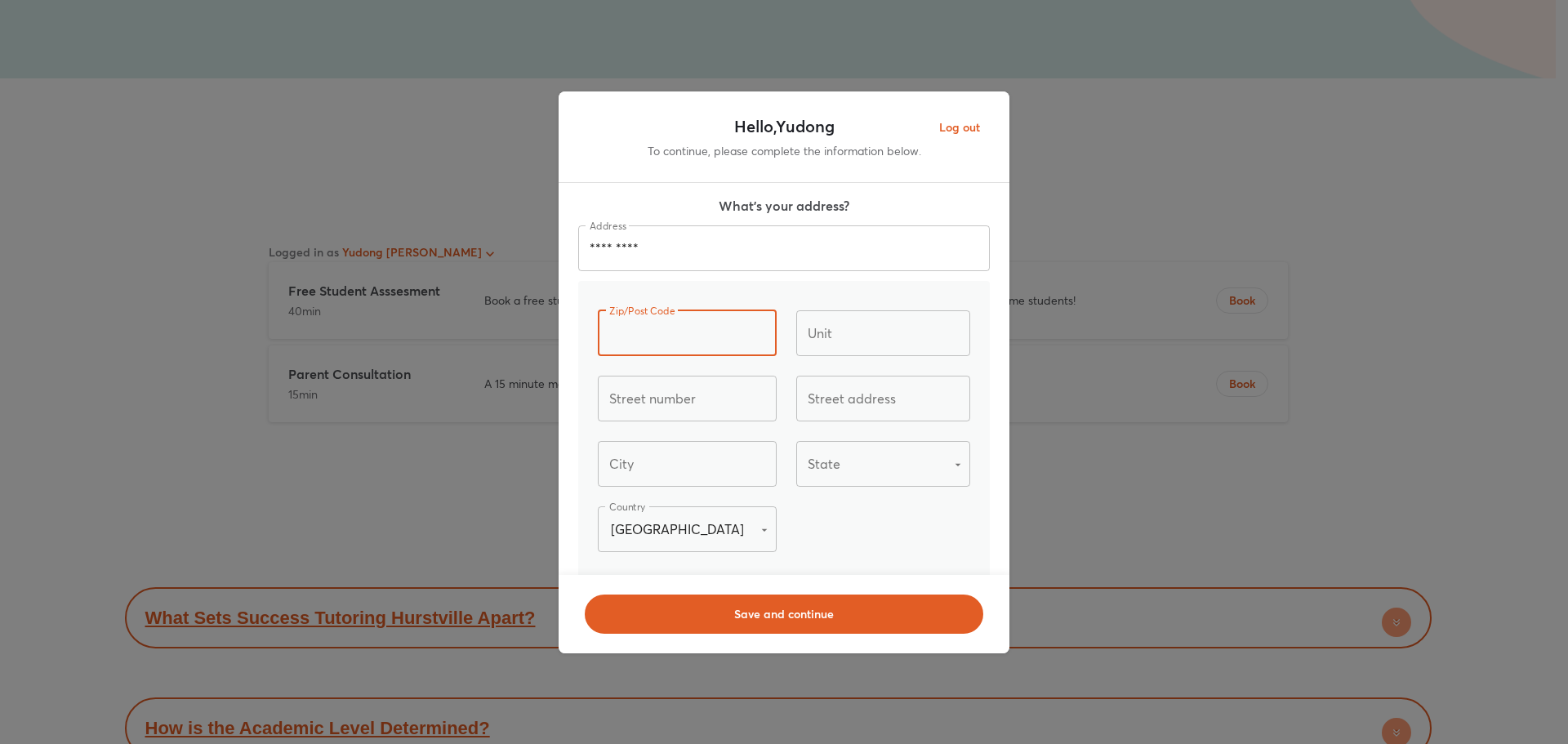
click at [707, 338] on input "text" at bounding box center [686, 333] width 179 height 45
type input "**********"
type input "*"
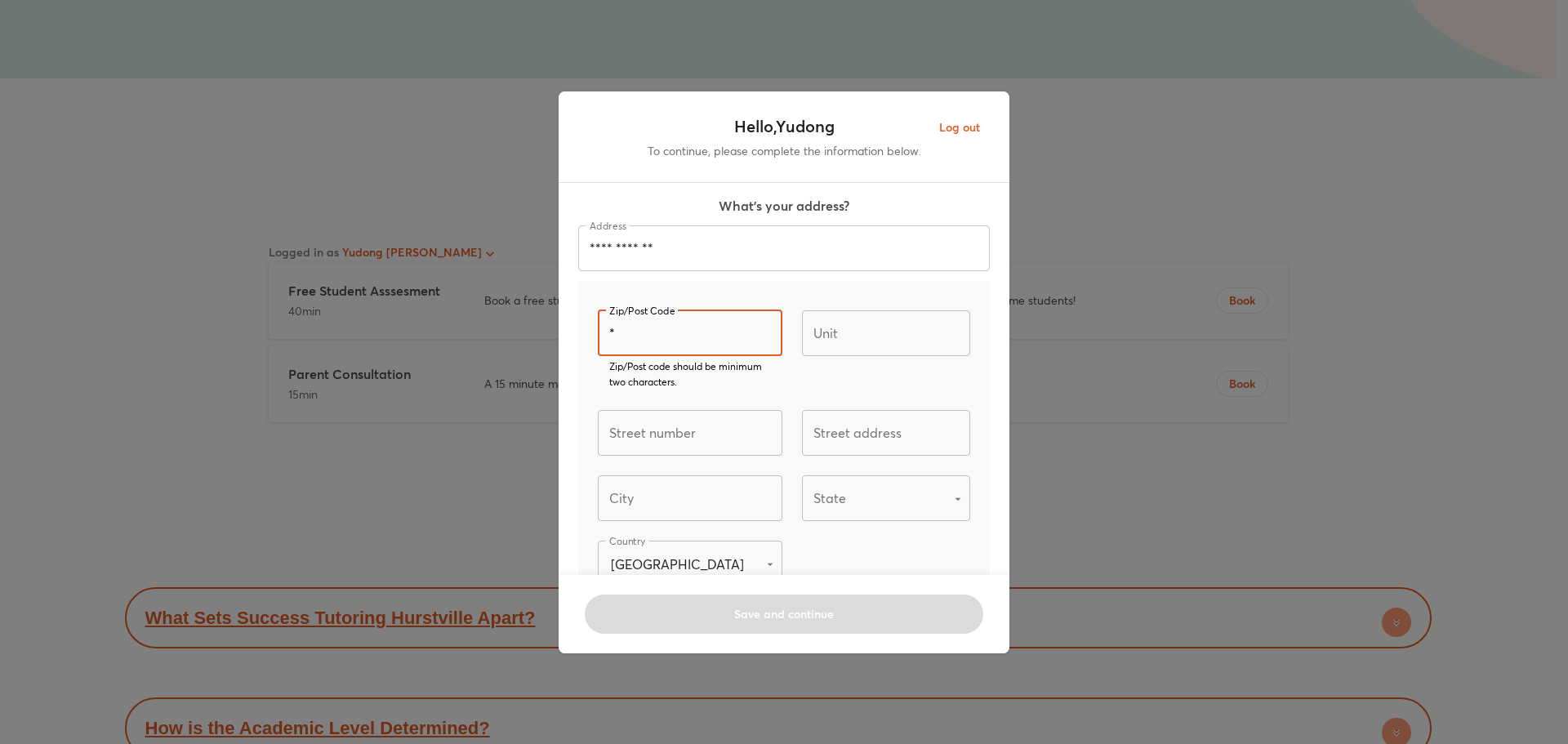
type input "*********"
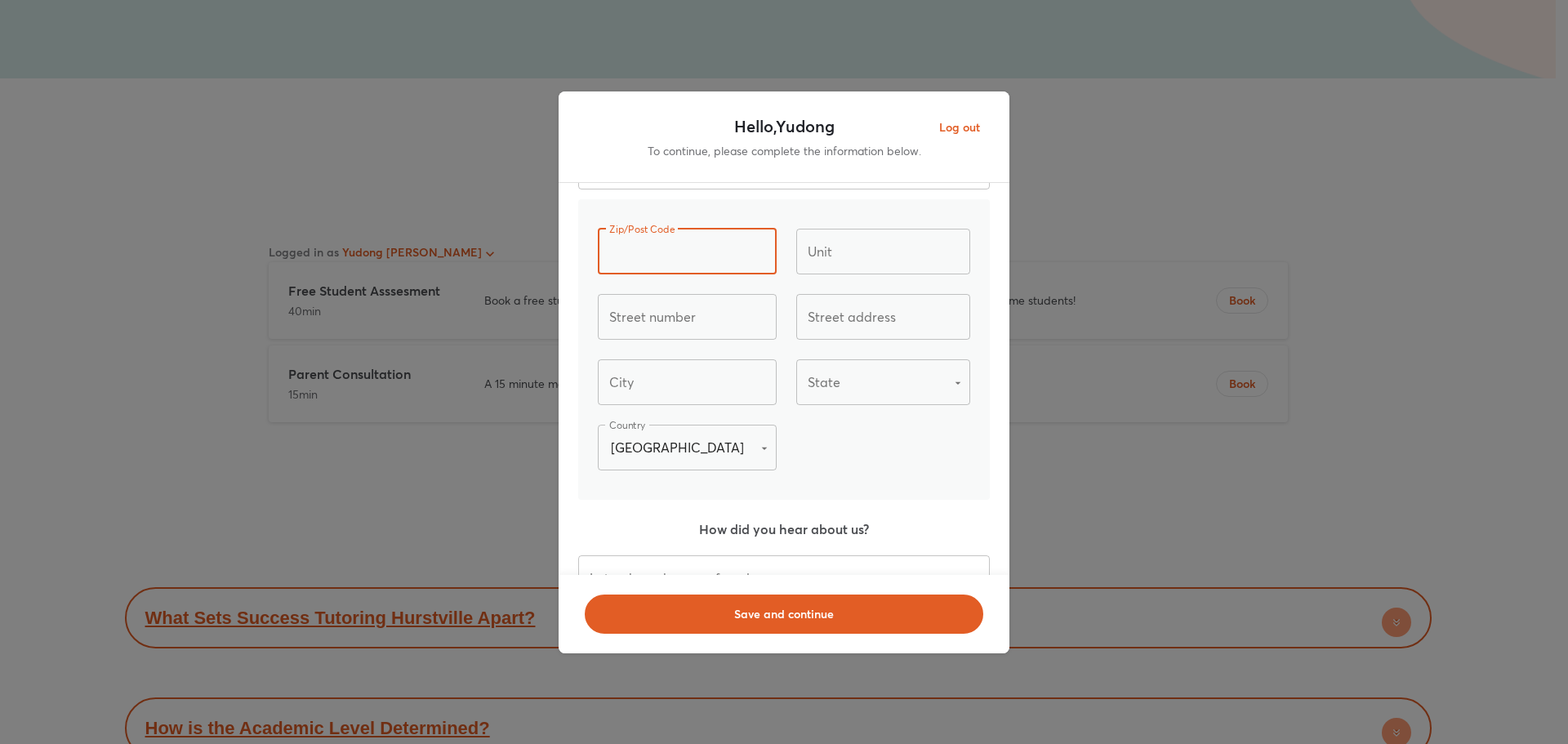
scroll to position [327, 0]
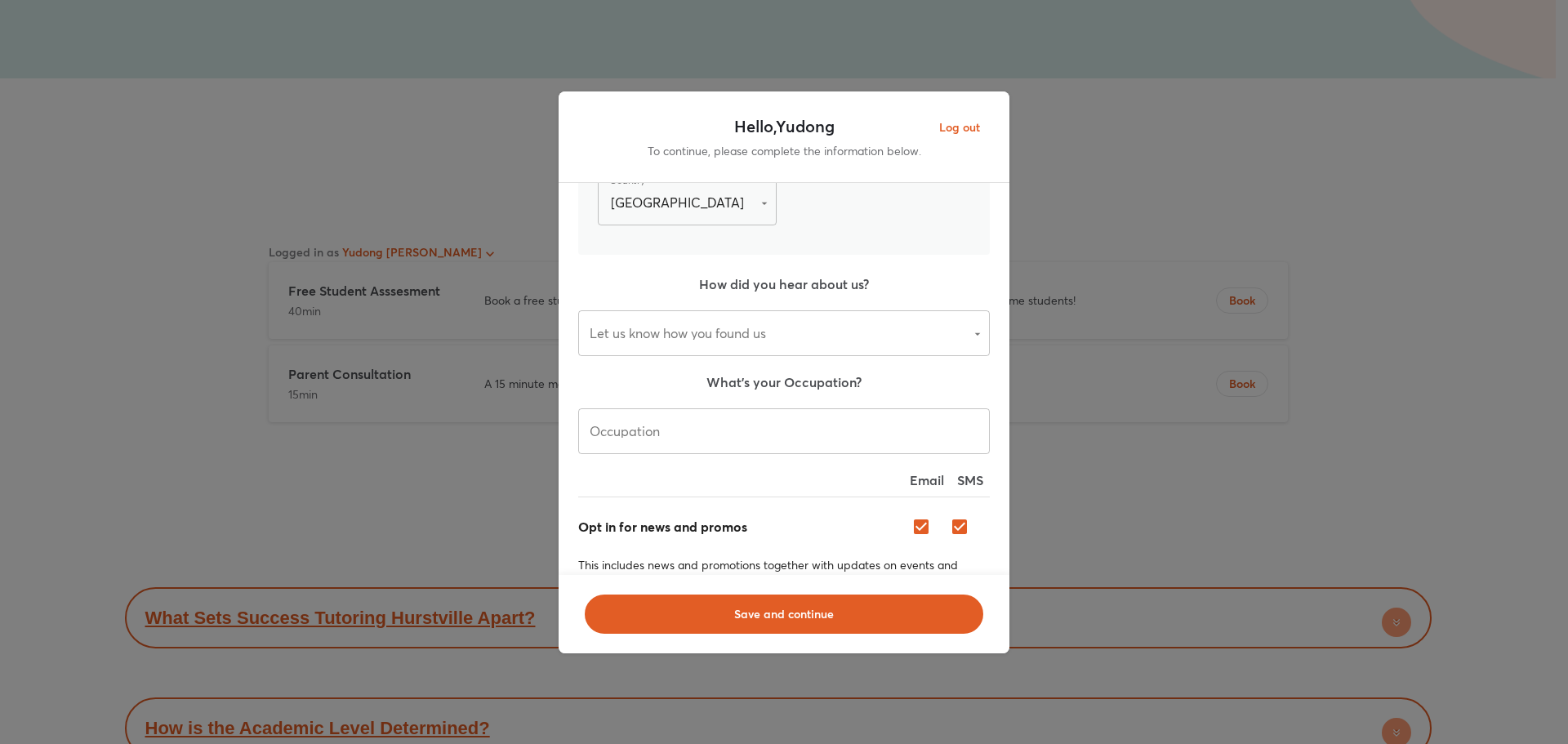
click at [752, 340] on div "​ Let us know how you found us" at bounding box center [783, 333] width 412 height 45
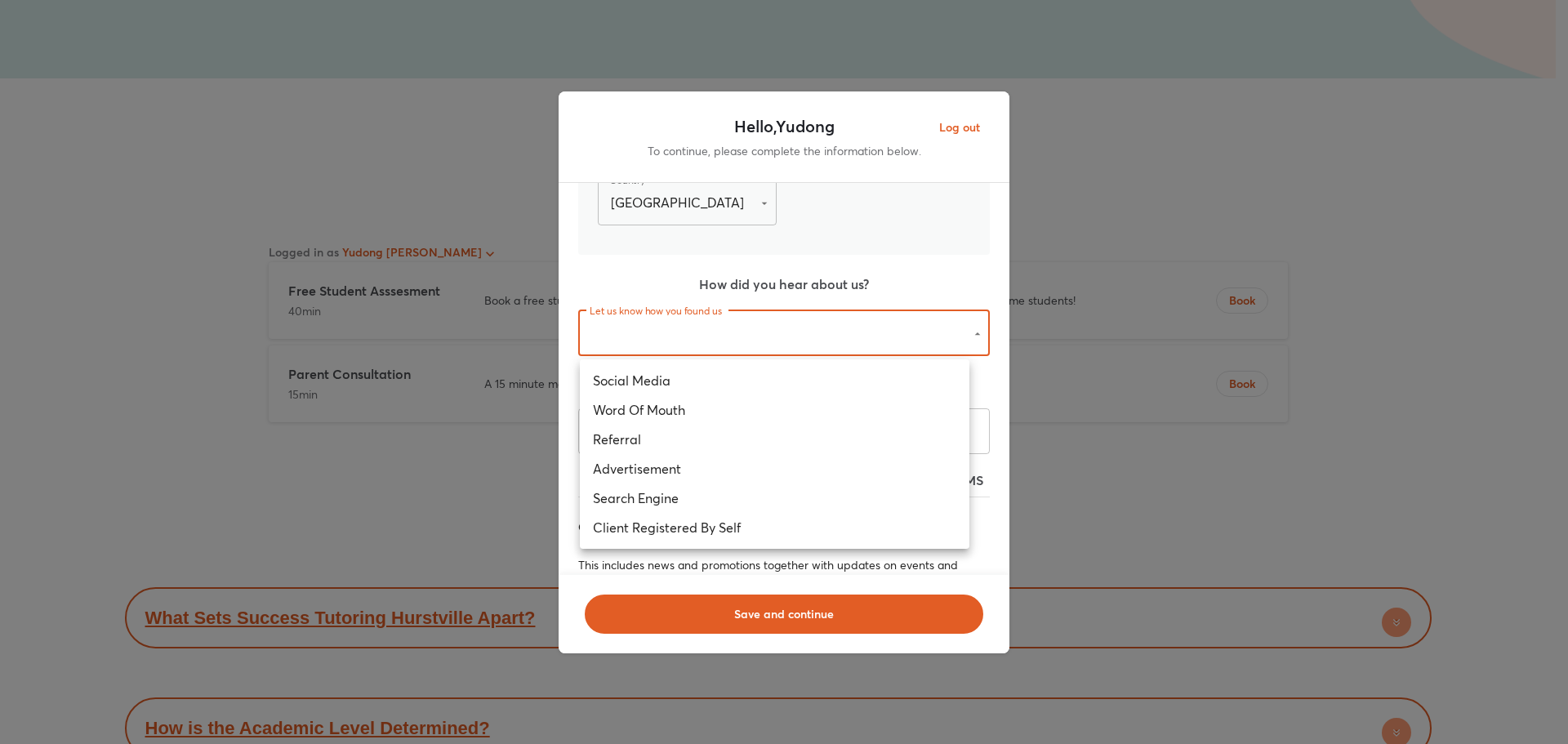
click at [650, 373] on li "Social Media" at bounding box center [774, 380] width 389 height 30
type input "**********"
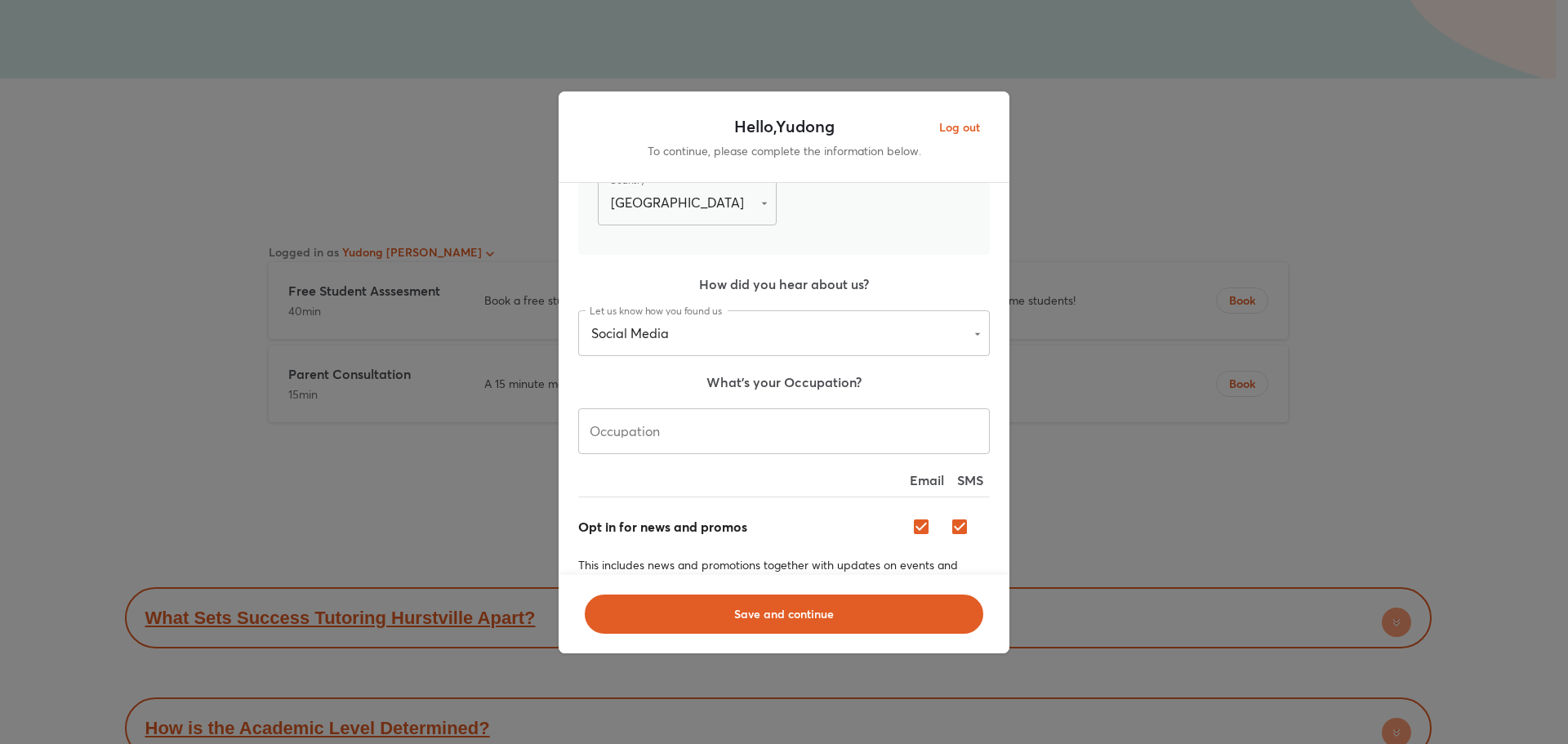
click at [793, 436] on input "text" at bounding box center [783, 431] width 412 height 45
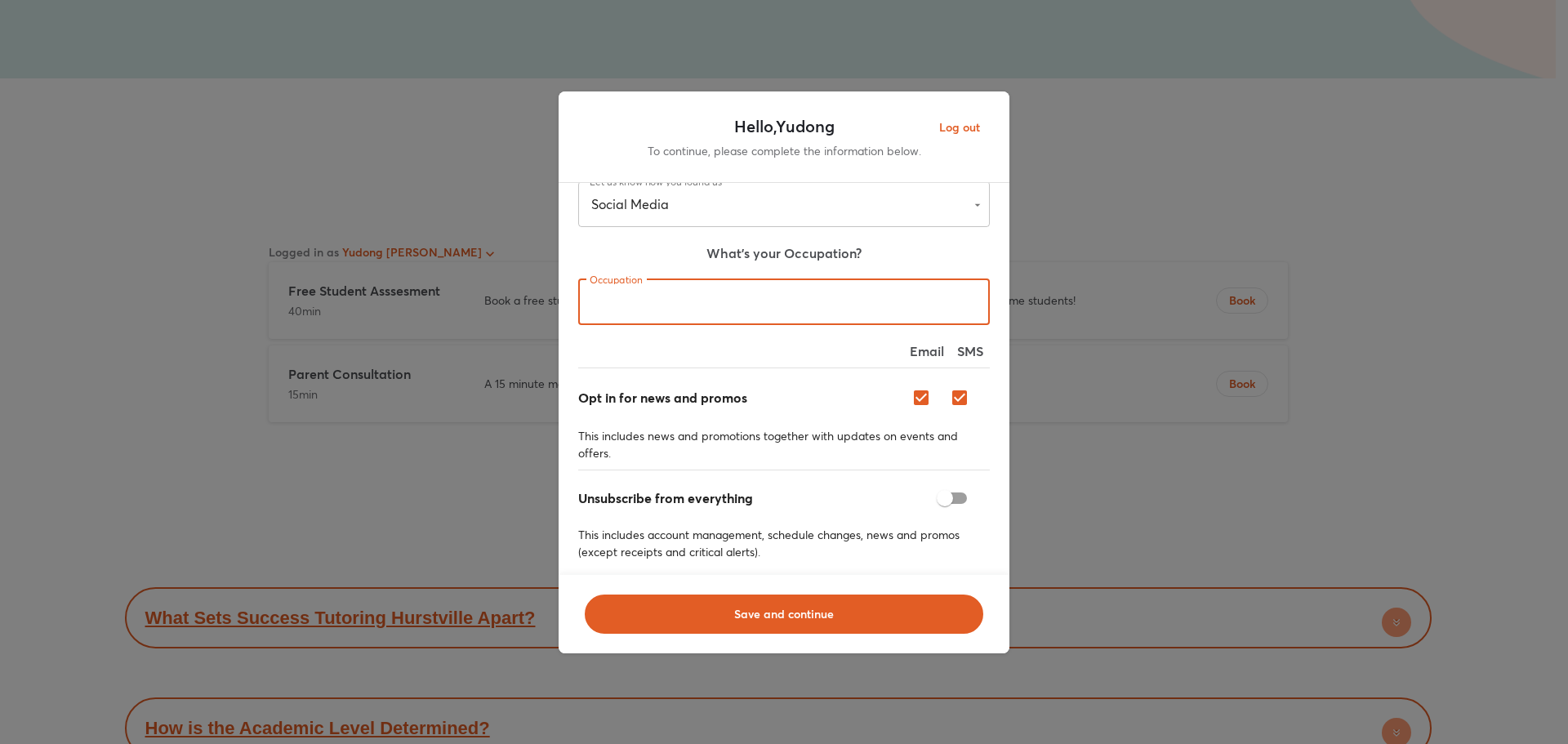
scroll to position [476, 0]
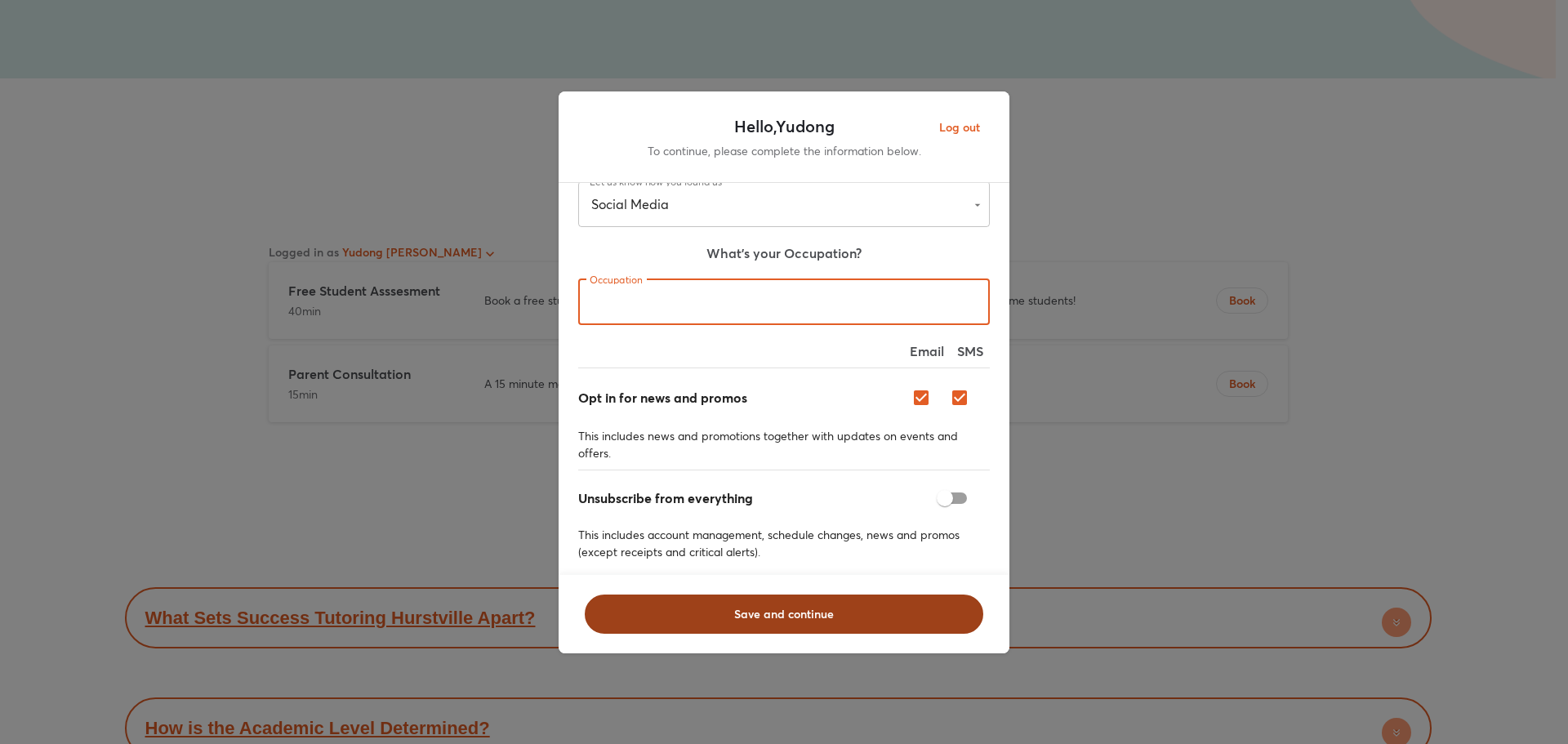
click at [848, 607] on span "Save and continue" at bounding box center [784, 615] width 356 height 17
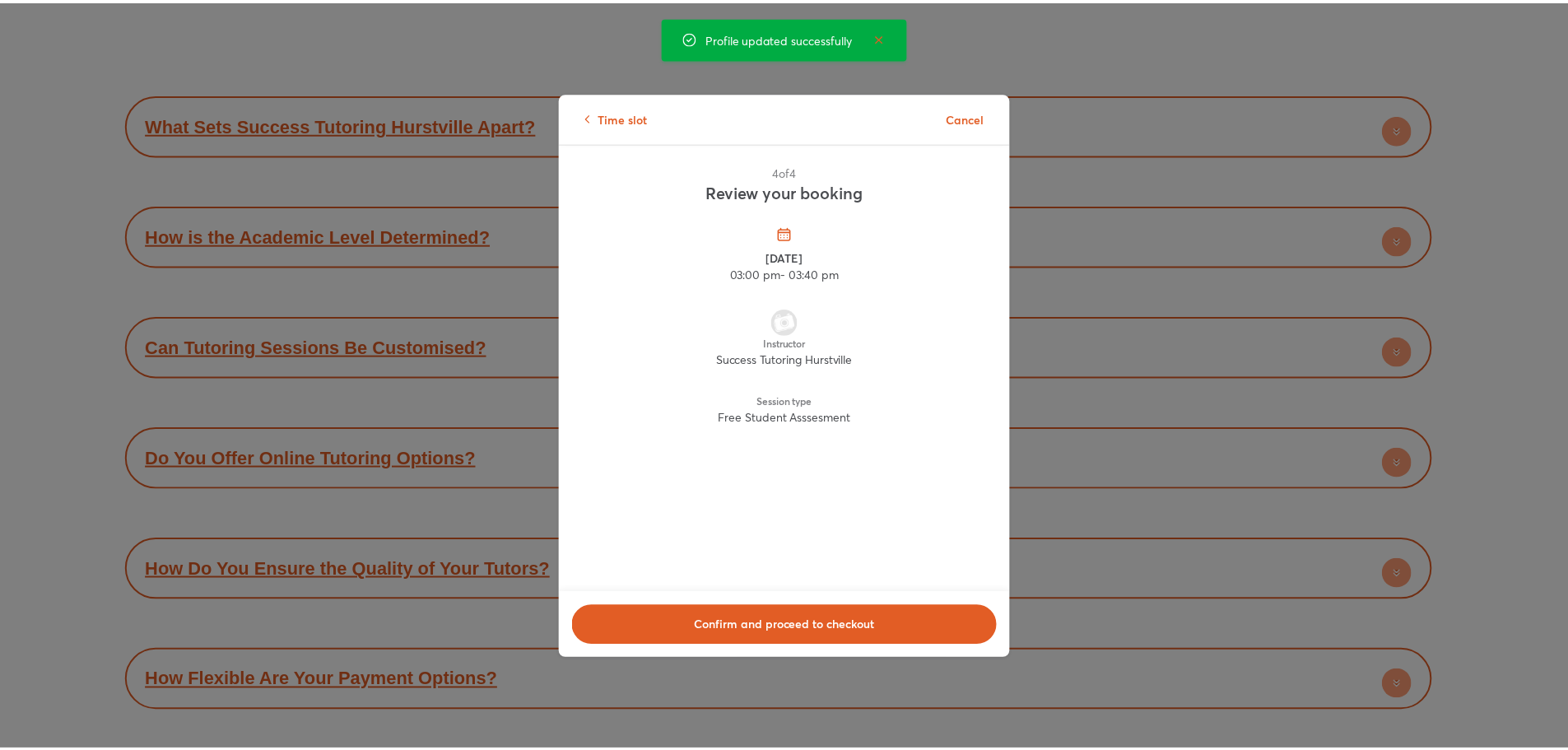
scroll to position [6834, 0]
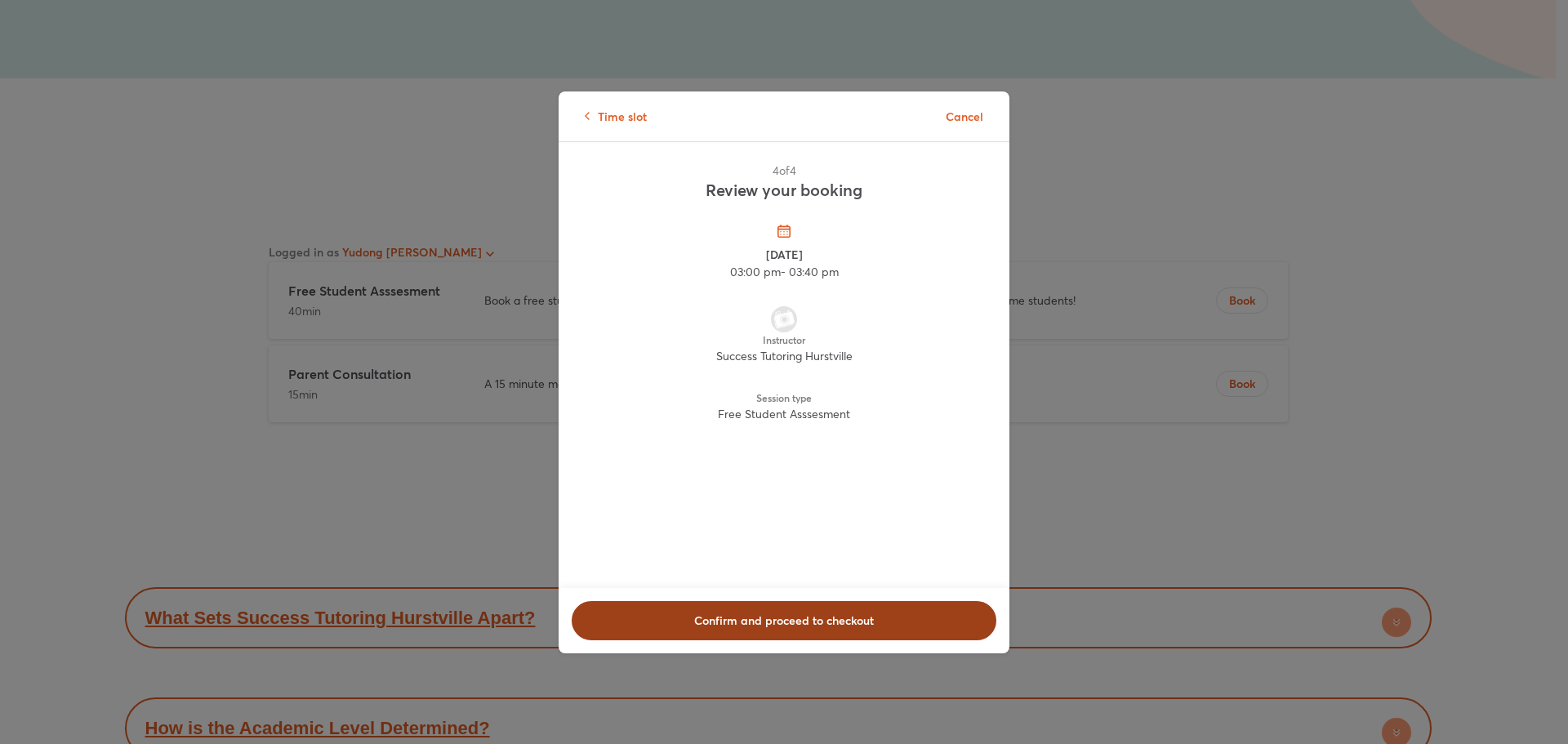
click at [866, 625] on span "Confirm and proceed to checkout" at bounding box center [783, 620] width 382 height 17
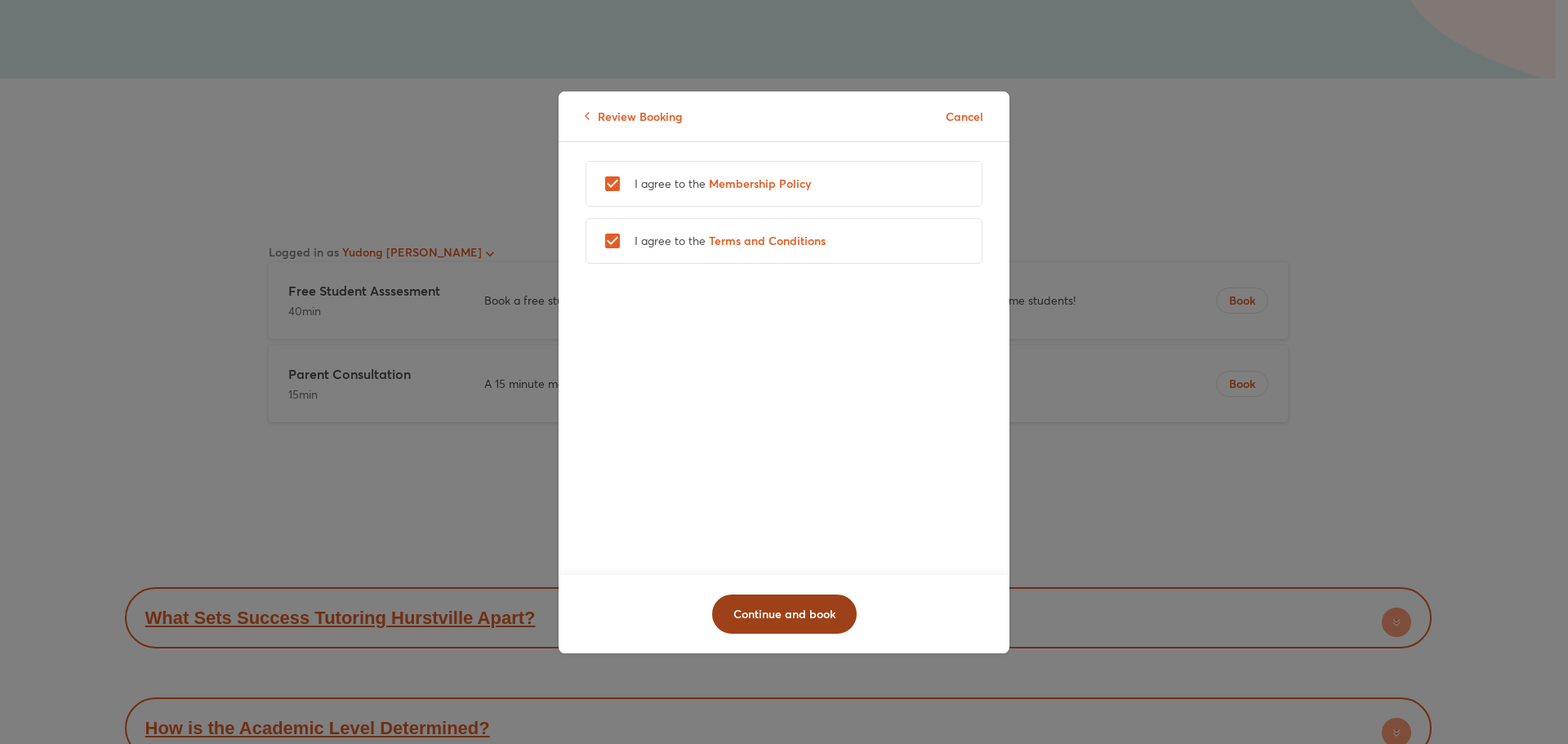
click at [757, 607] on span "Continue and book" at bounding box center [784, 615] width 102 height 17
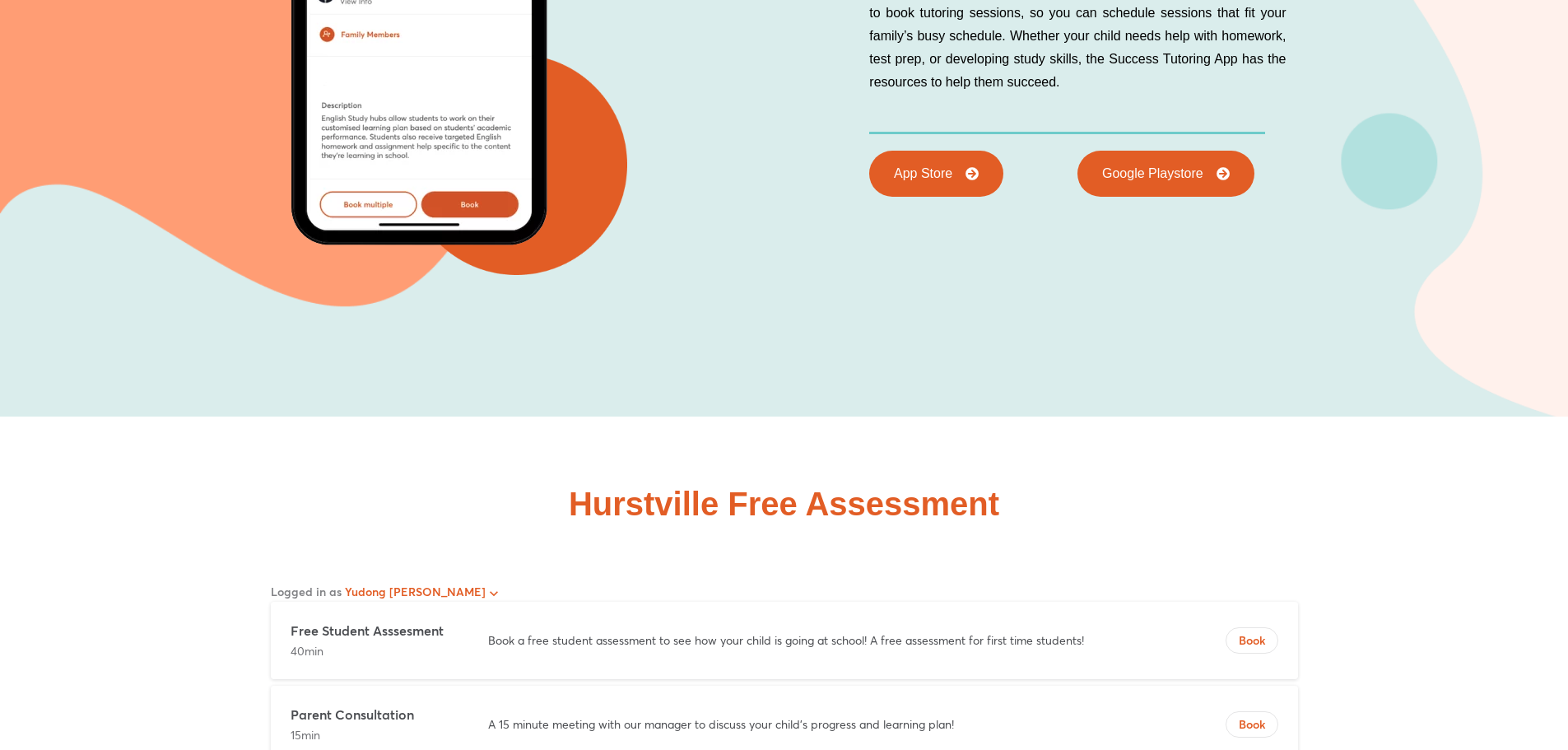
scroll to position [6257, 0]
